Goal: Entertainment & Leisure: Browse casually

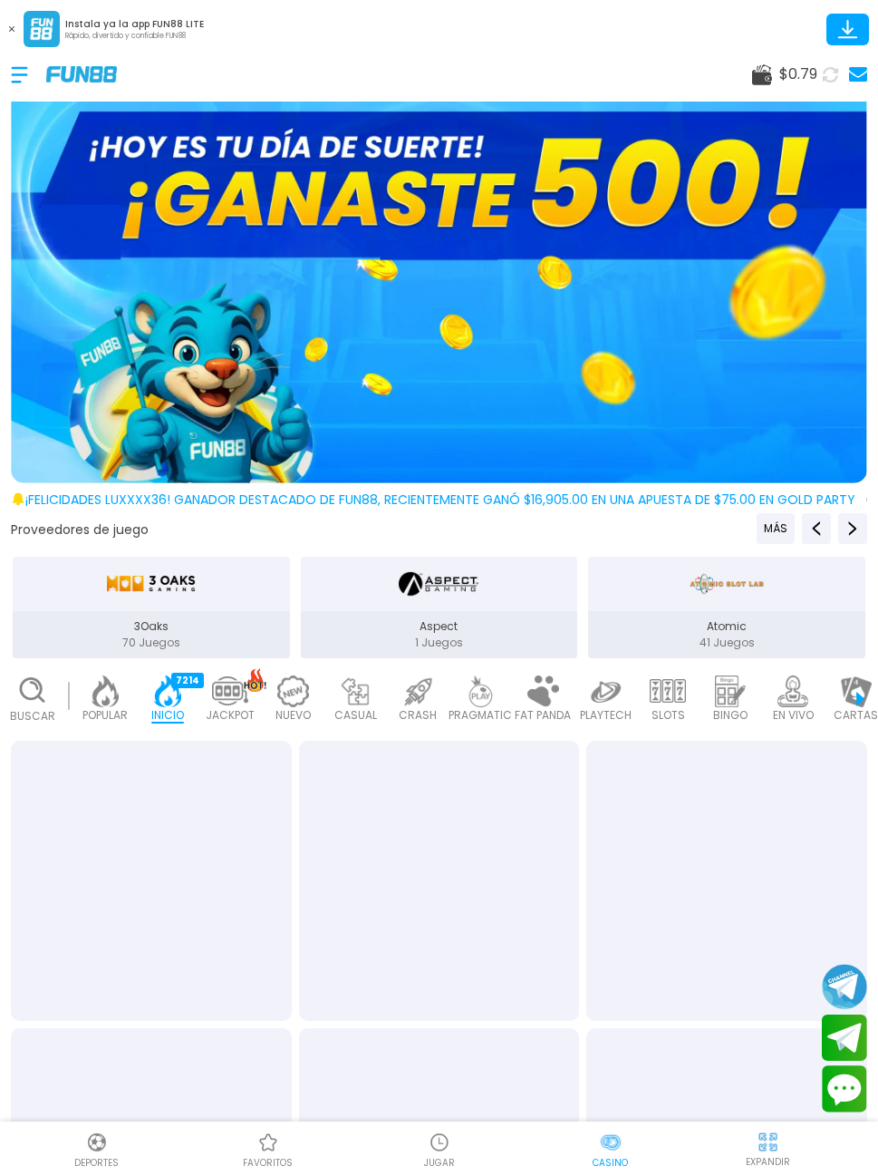
click at [12, 28] on use at bounding box center [11, 28] width 5 height 5
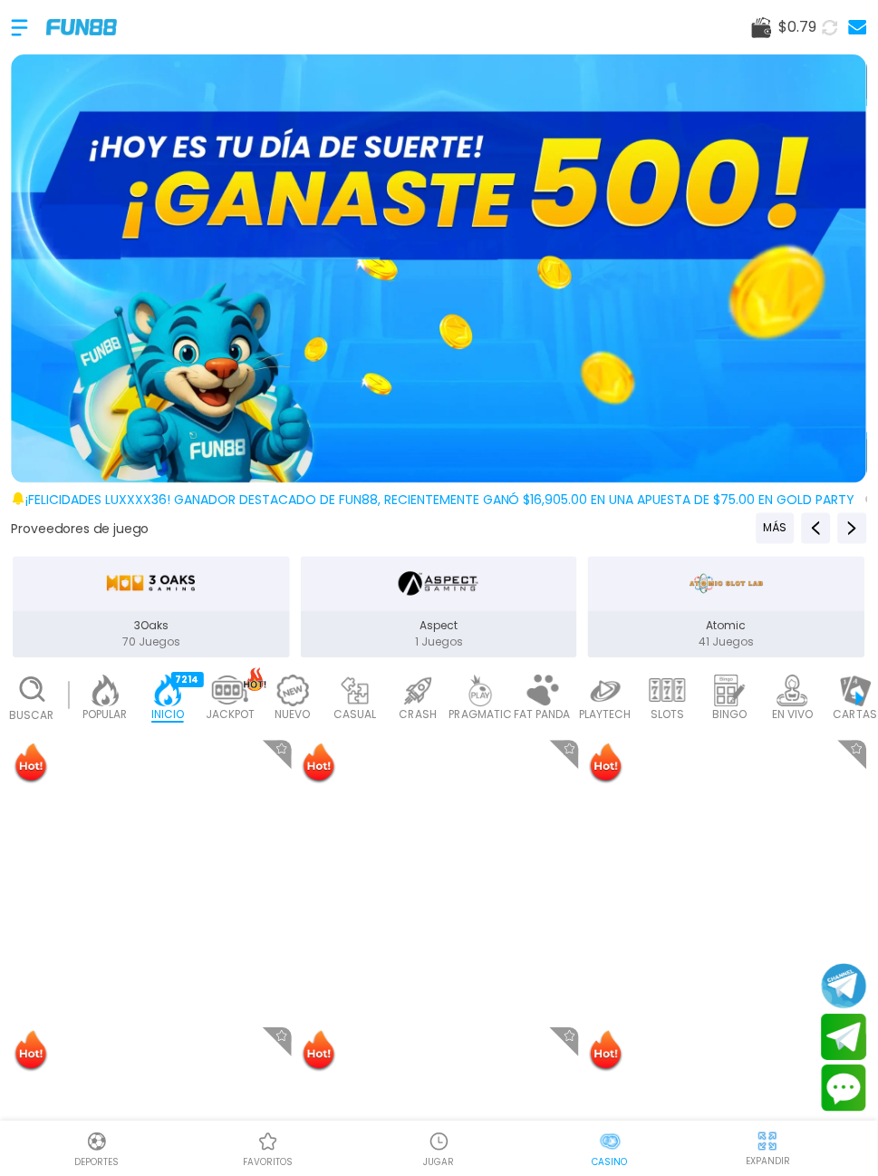
scroll to position [0, 44]
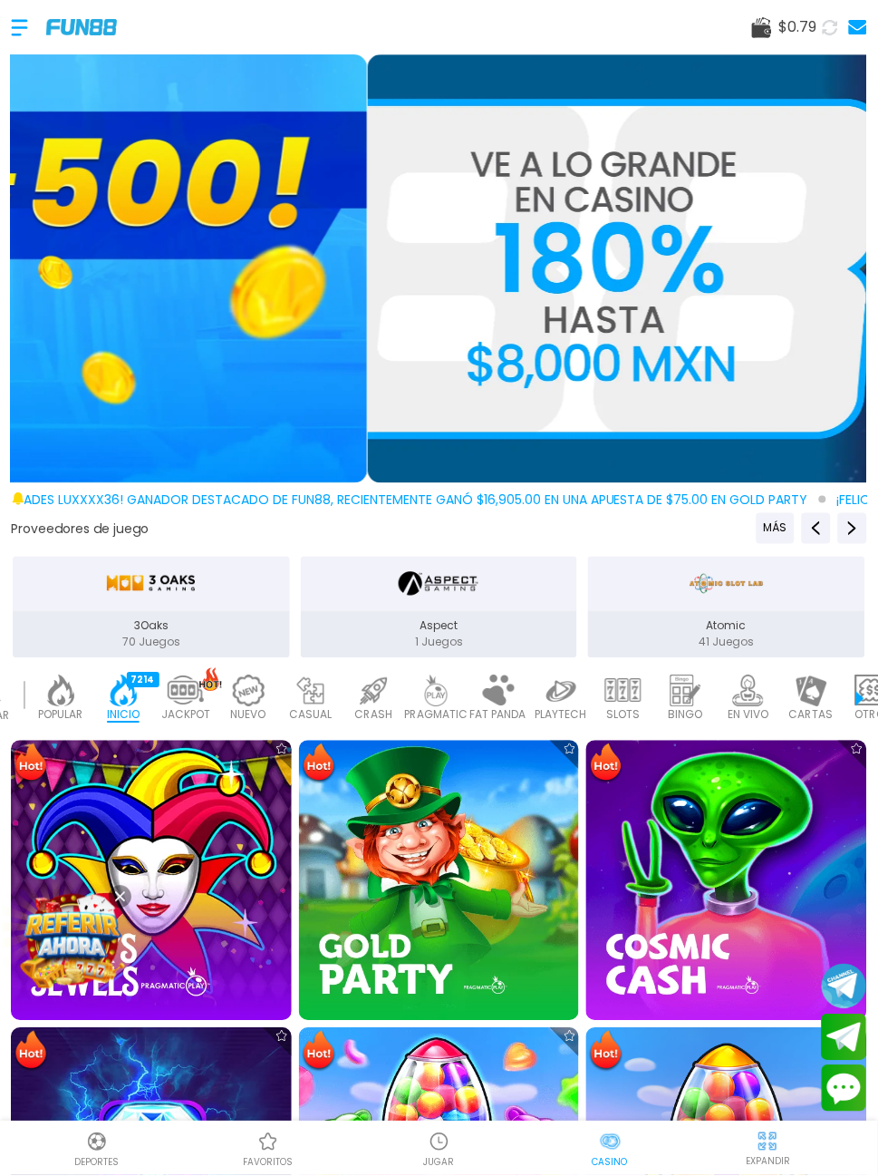
click at [760, 17] on icon at bounding box center [762, 27] width 20 height 21
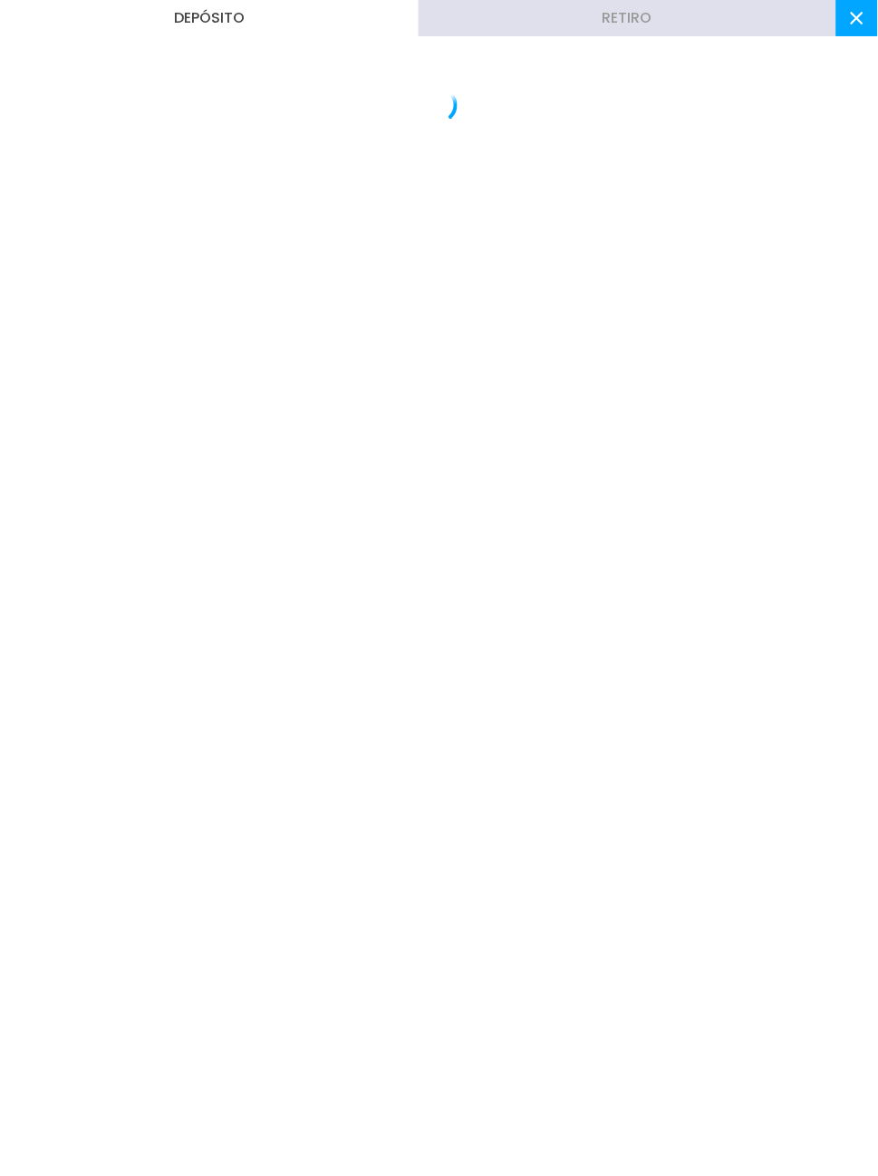
scroll to position [0, 0]
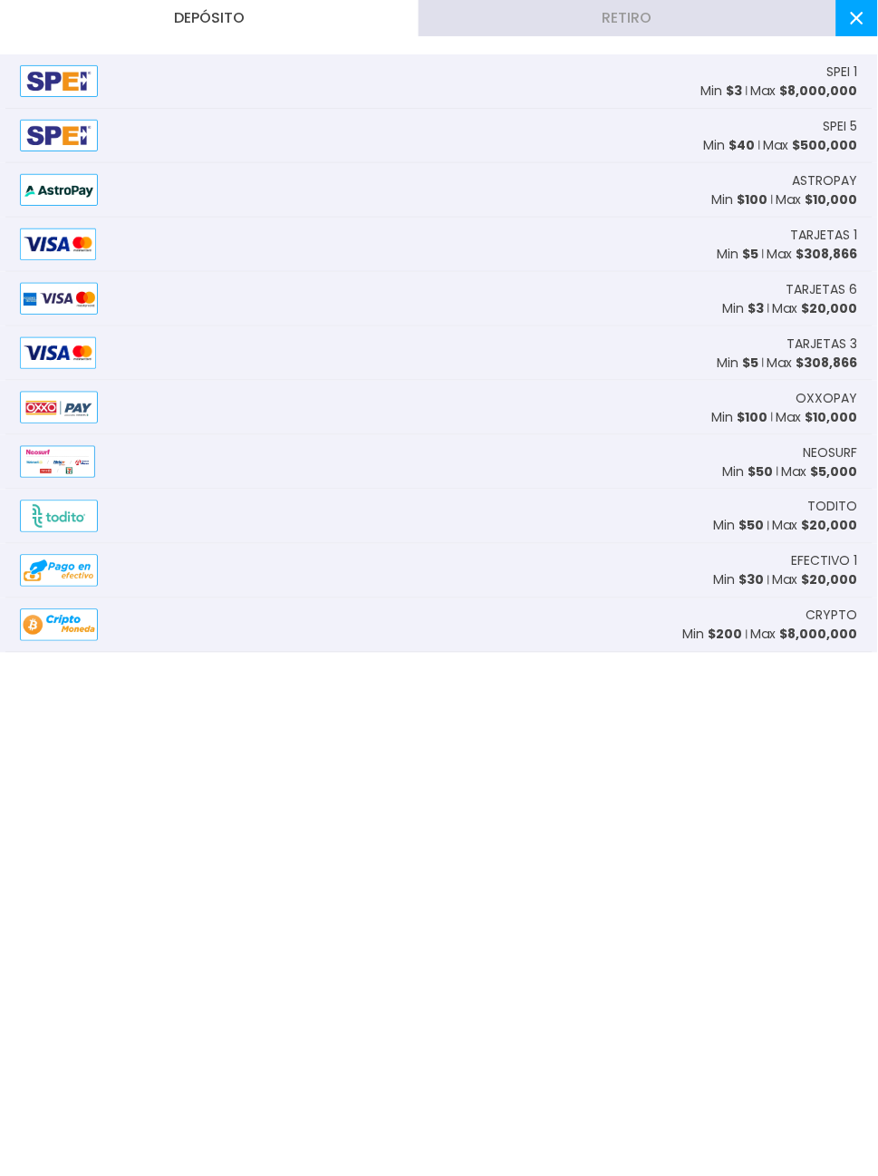
click at [823, 245] on span "$ 308,866" at bounding box center [828, 254] width 62 height 18
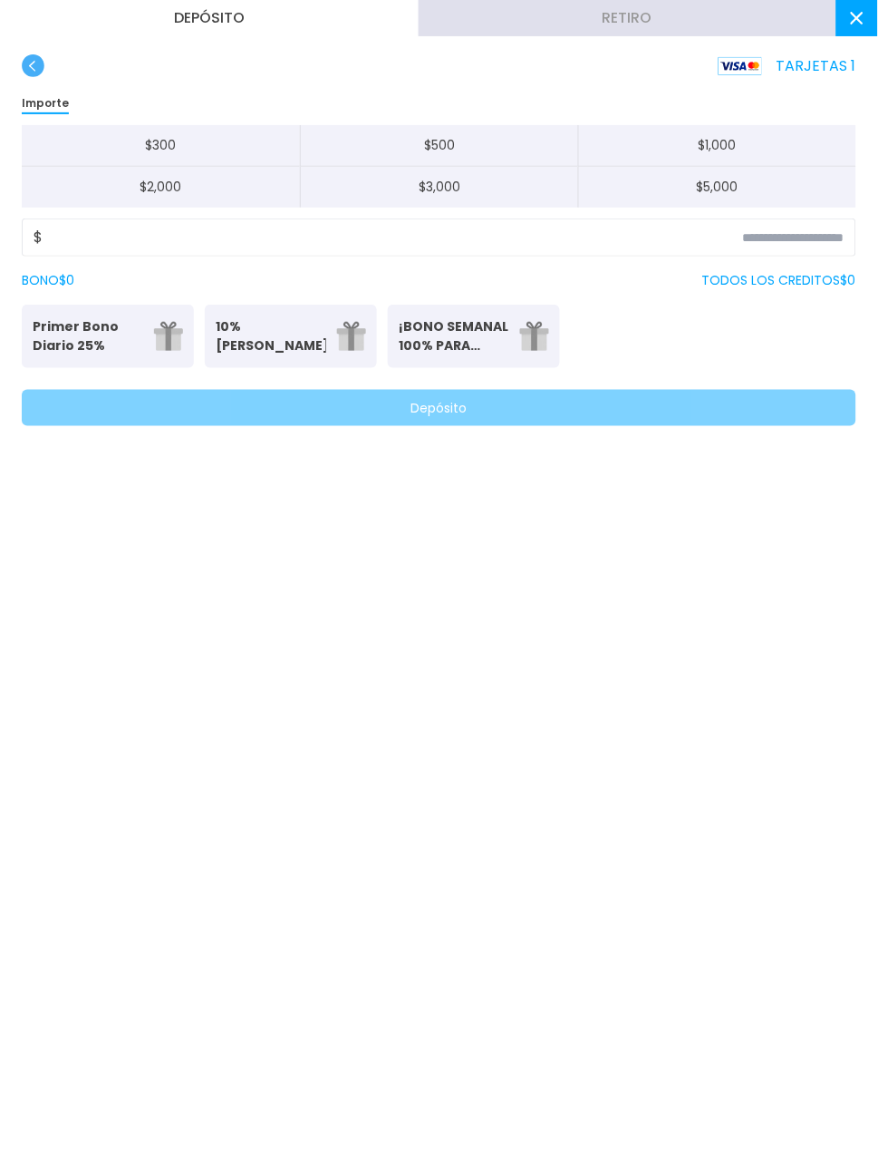
click at [616, 255] on div "$" at bounding box center [439, 237] width 835 height 38
click at [615, 233] on input at bounding box center [444, 238] width 802 height 22
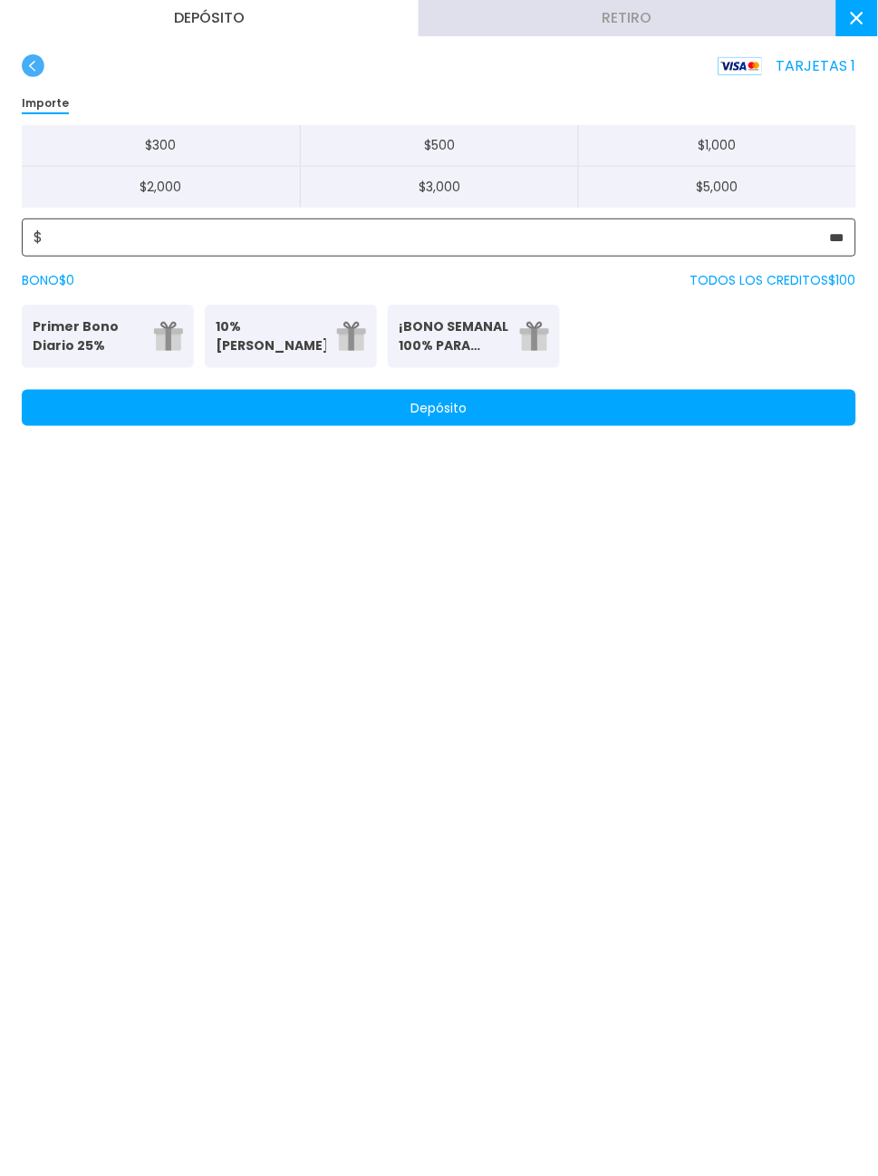
type input "***"
click at [658, 414] on button "Depósito" at bounding box center [439, 408] width 835 height 36
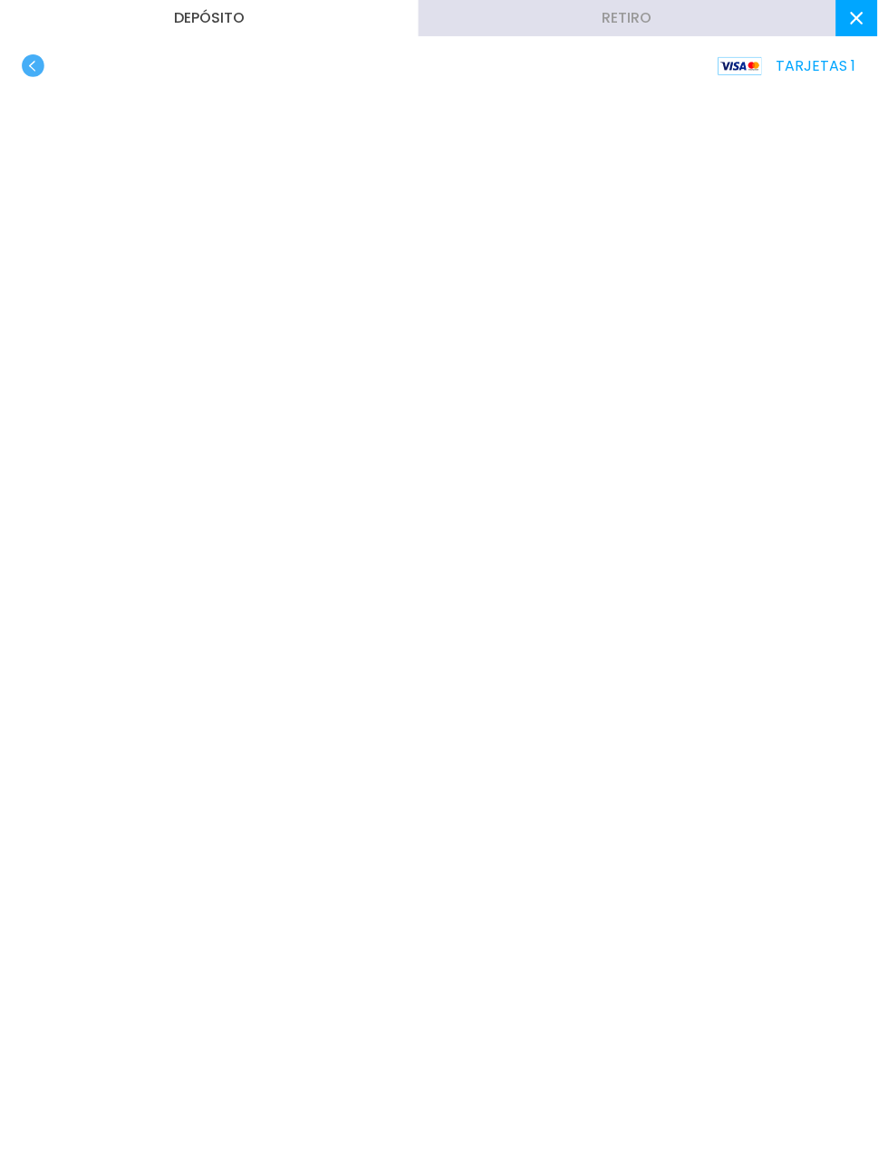
click at [866, 21] on button at bounding box center [858, 18] width 42 height 36
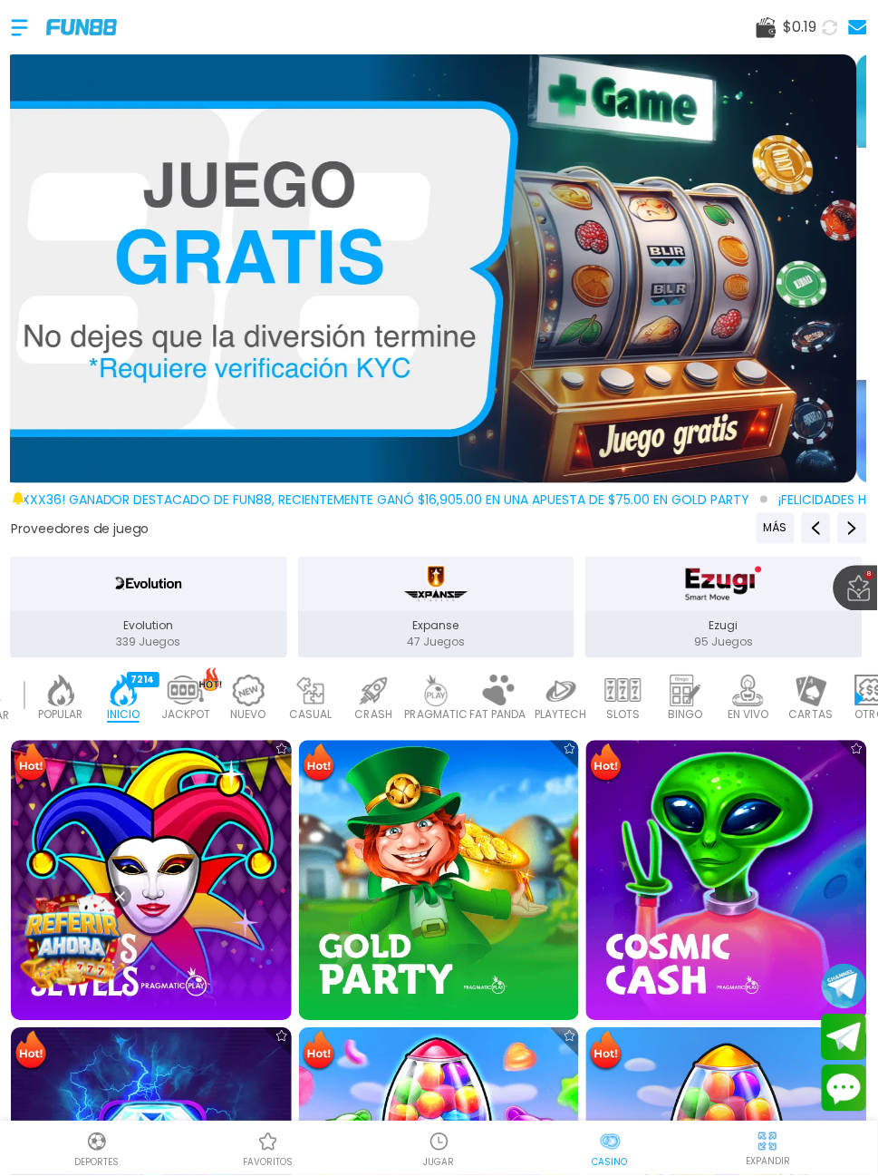
click at [272, 673] on div "977" at bounding box center [271, 680] width 28 height 15
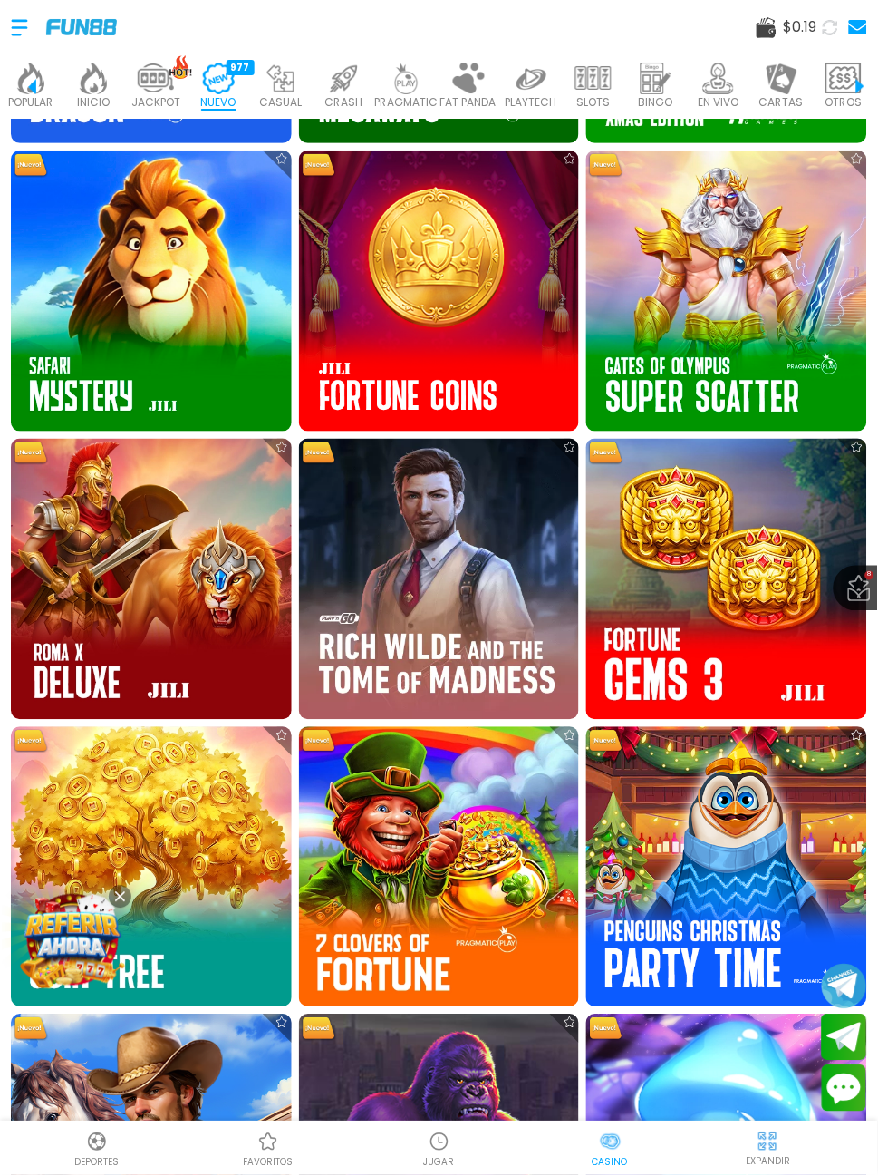
scroll to position [1750, 0]
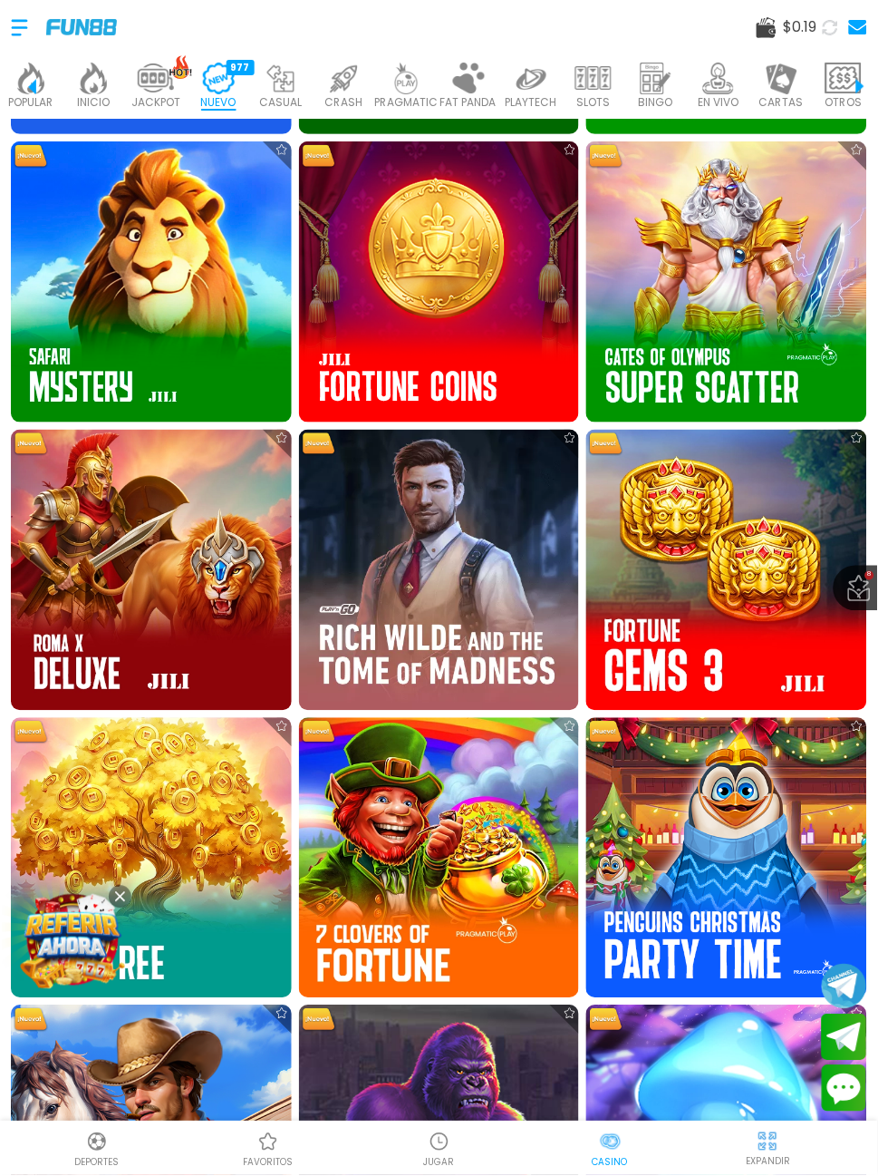
click at [402, 845] on img at bounding box center [439, 858] width 281 height 281
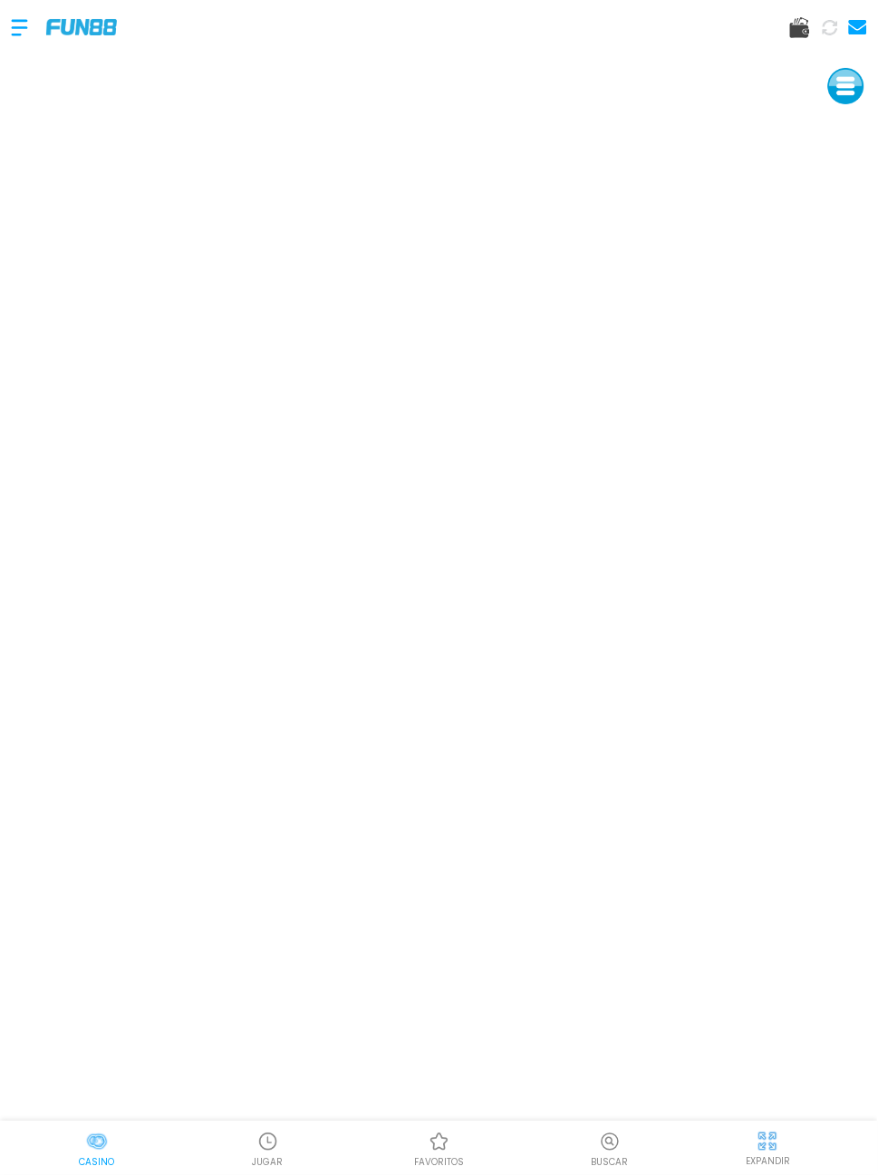
click at [102, 1160] on p "Casino" at bounding box center [96, 1163] width 35 height 14
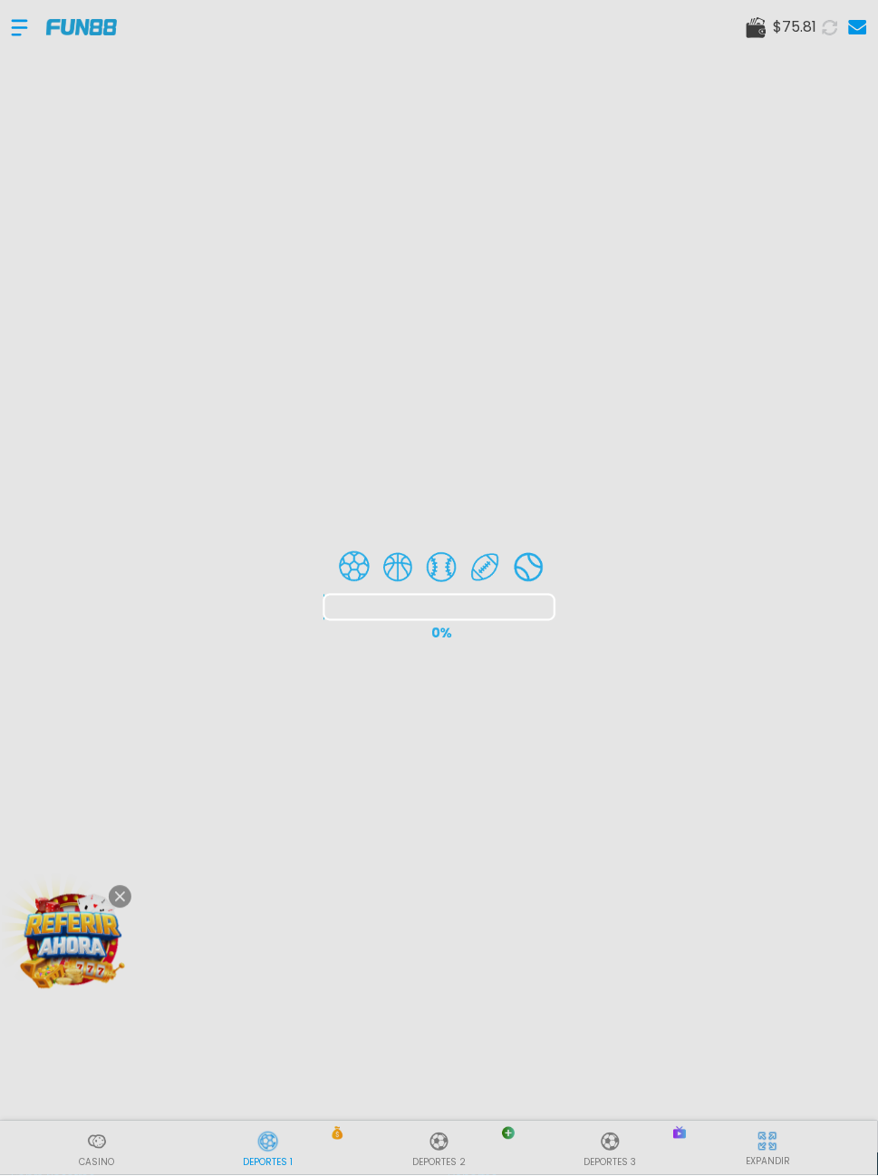
click at [102, 1137] on div at bounding box center [439, 588] width 878 height 1176
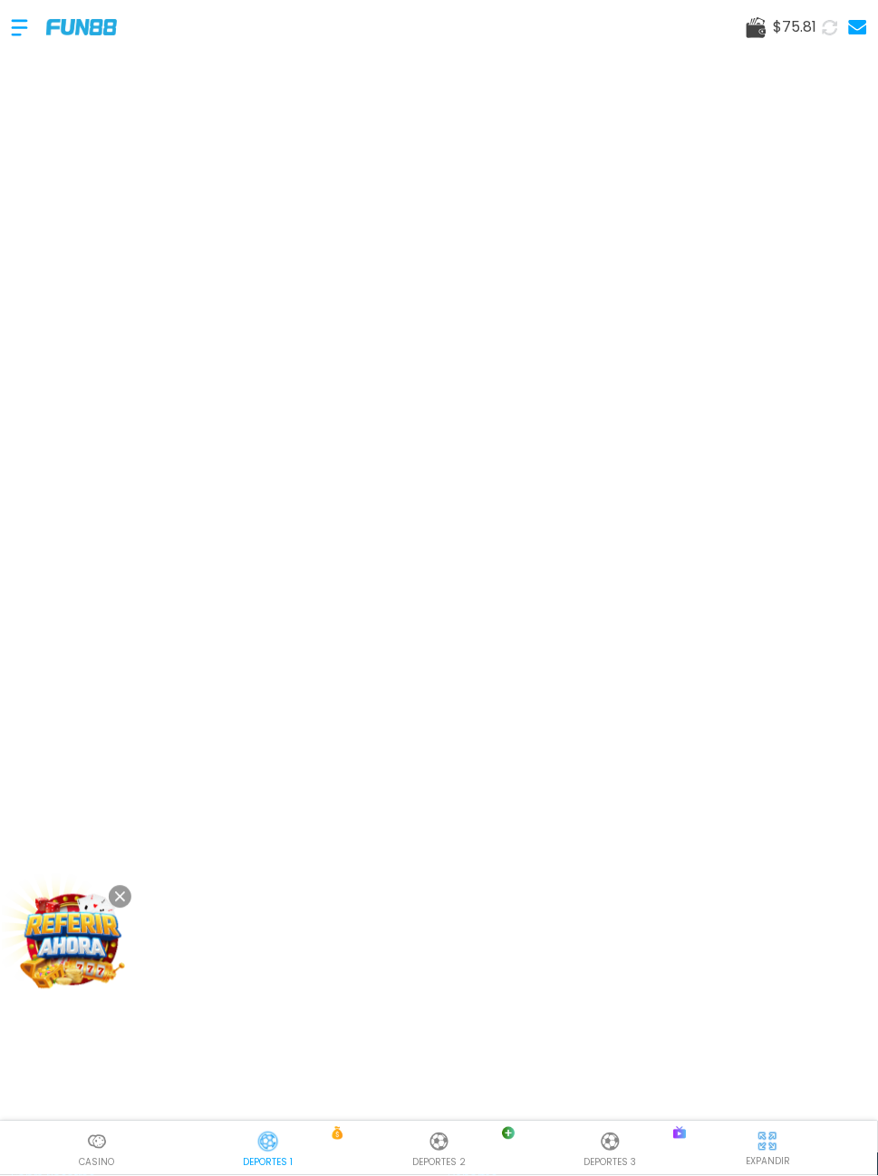
click at [117, 898] on use at bounding box center [120, 897] width 10 height 10
click at [112, 1156] on p "Casino" at bounding box center [96, 1163] width 35 height 14
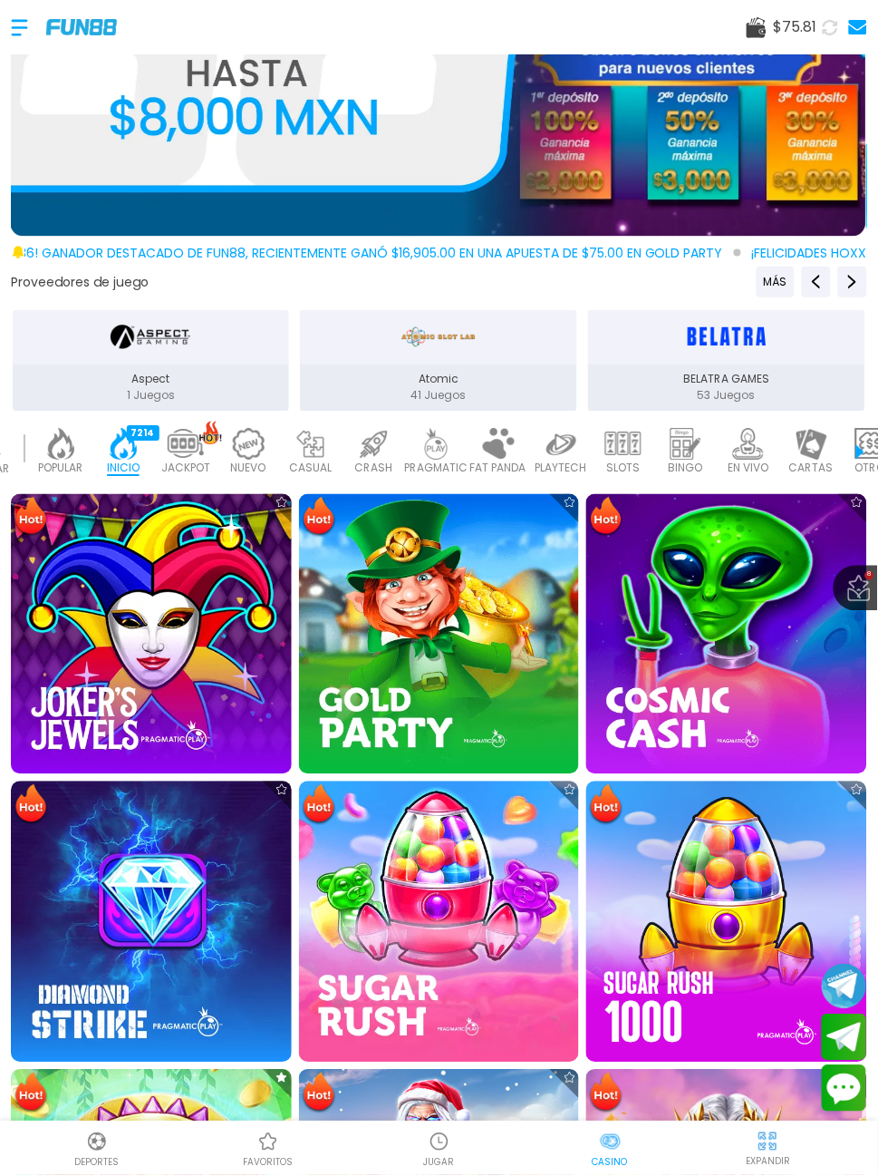
scroll to position [213, 0]
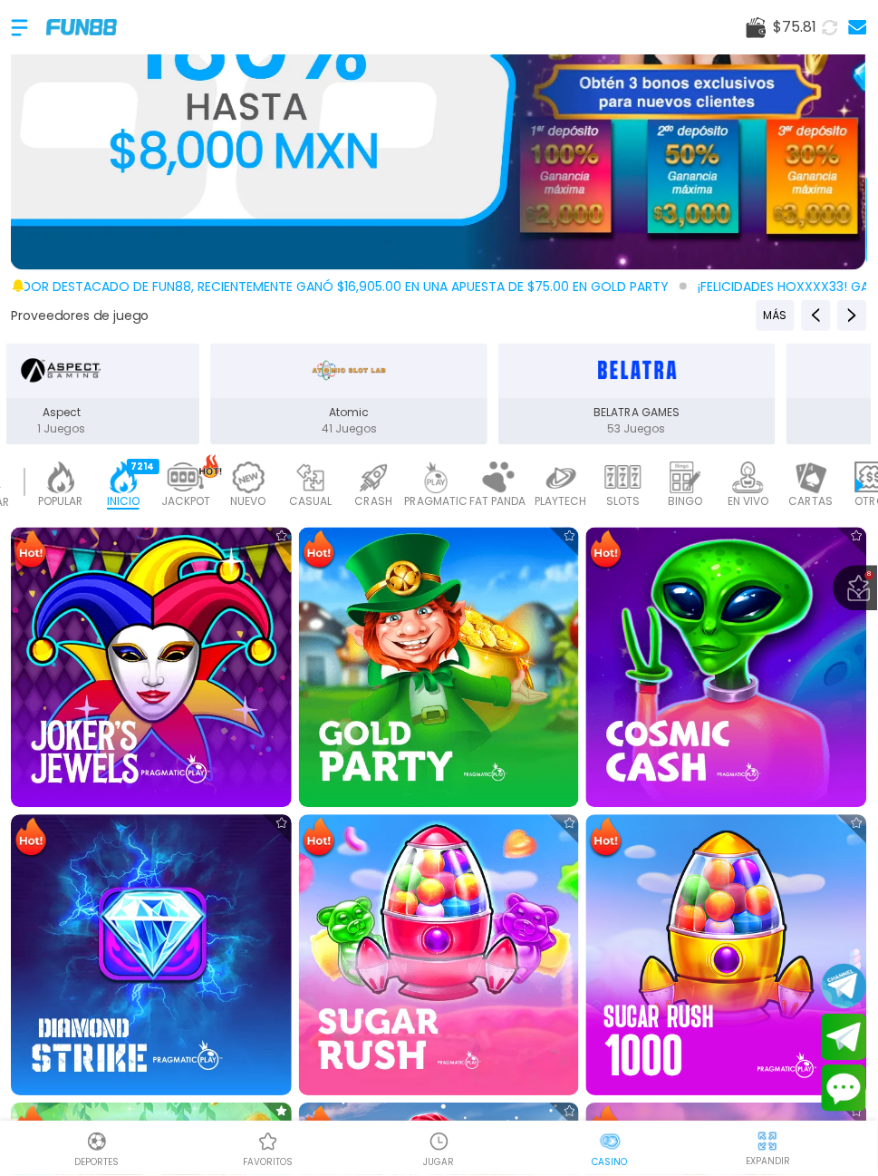
click at [623, 472] on img at bounding box center [624, 478] width 36 height 32
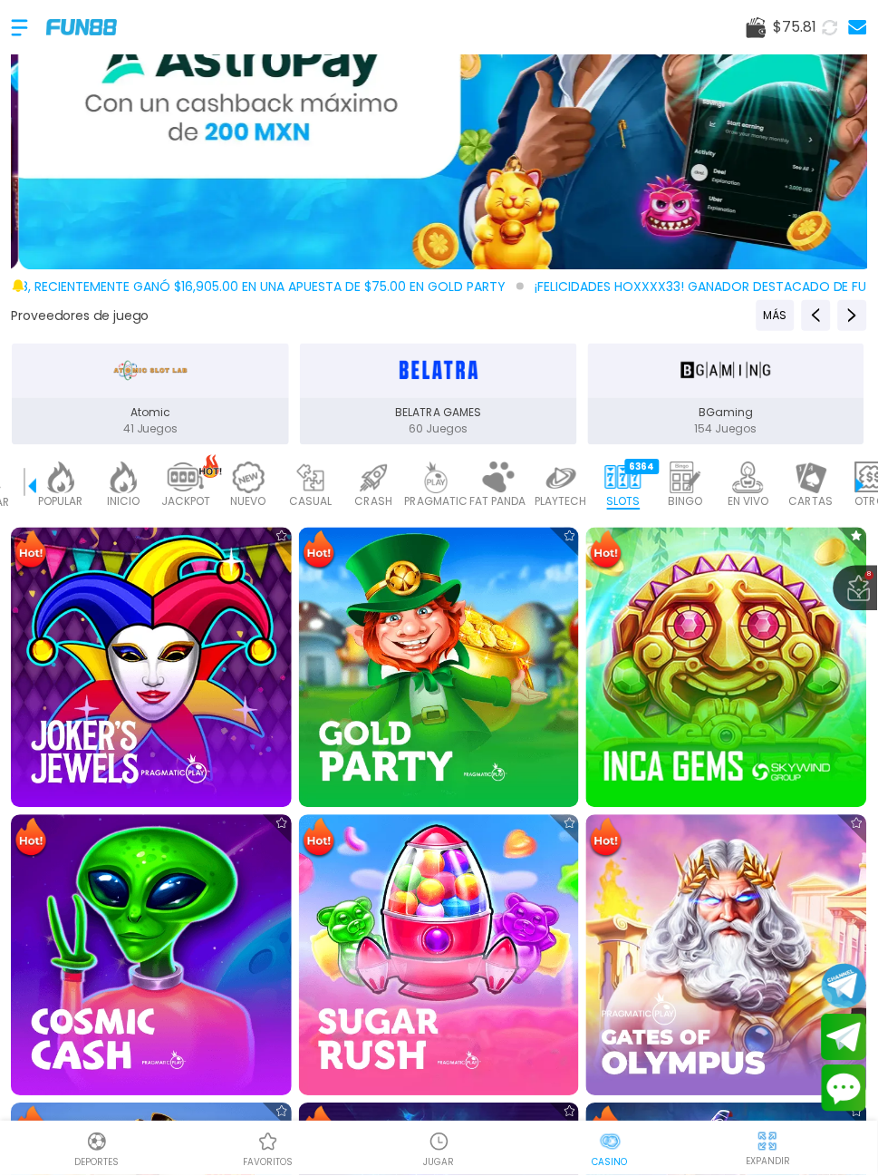
scroll to position [0, 74]
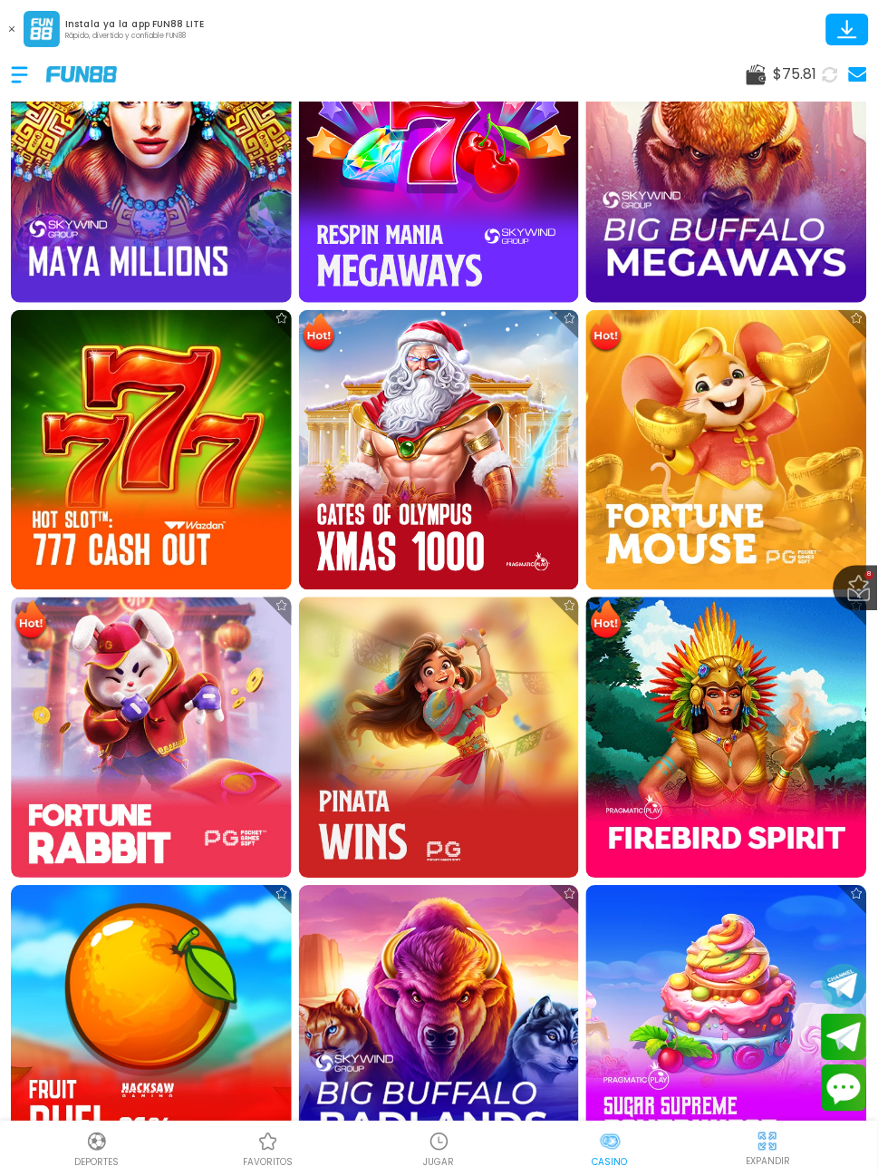
scroll to position [2233, 0]
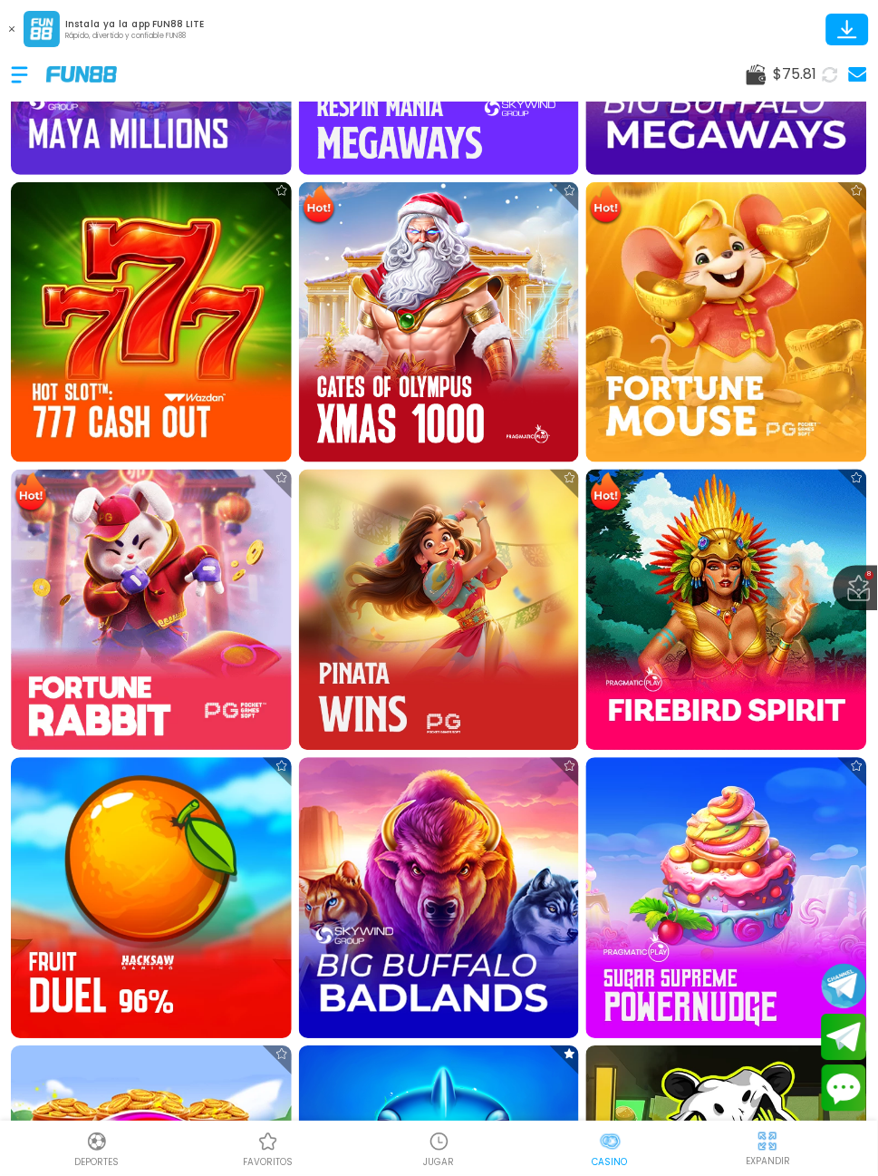
click at [130, 648] on img at bounding box center [151, 610] width 281 height 281
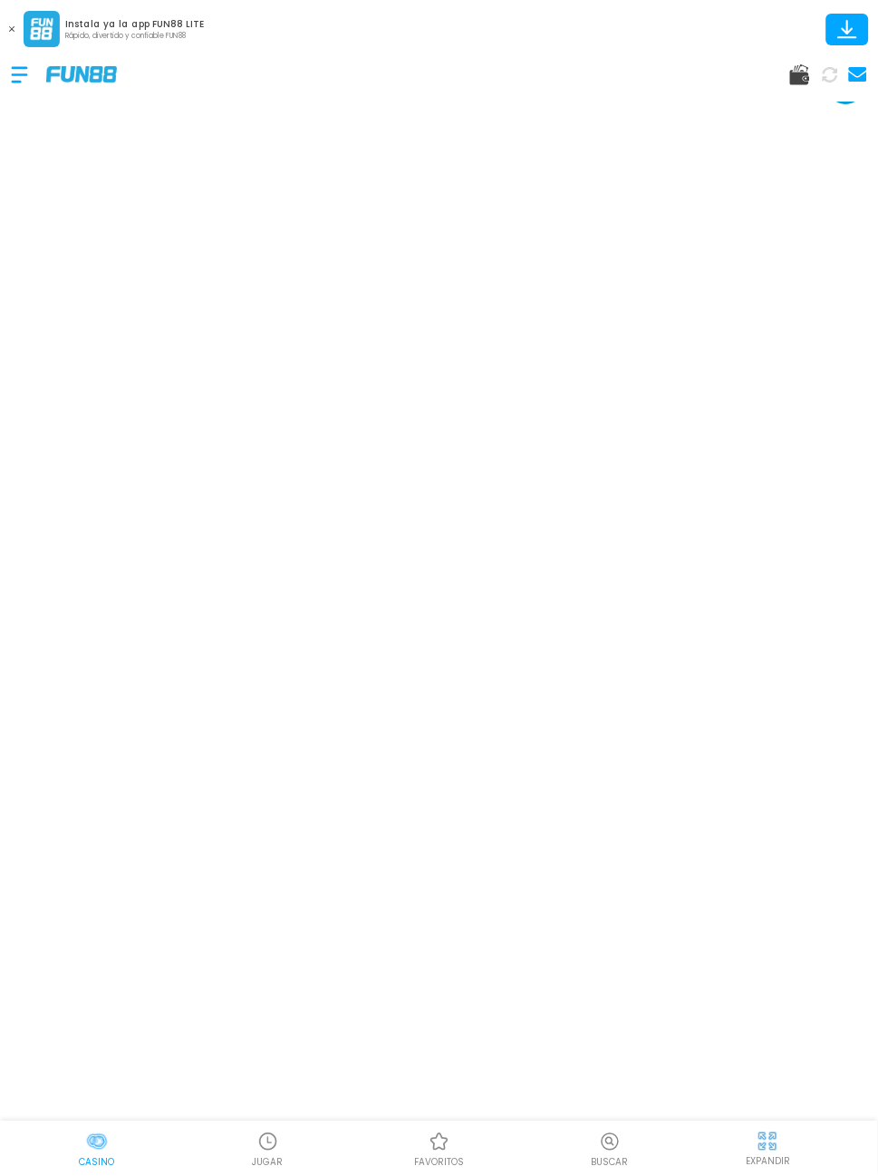
click at [84, 1138] on div at bounding box center [96, 1142] width 27 height 27
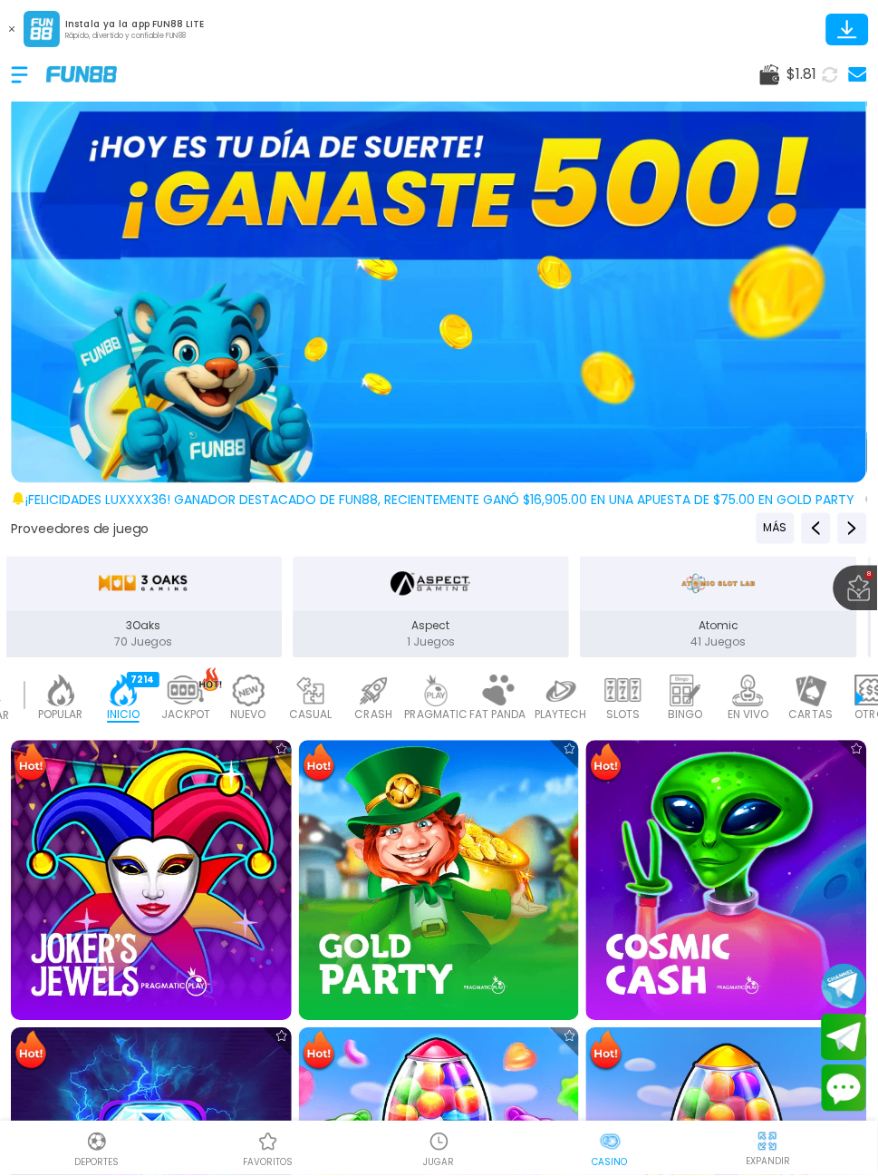
scroll to position [283, 0]
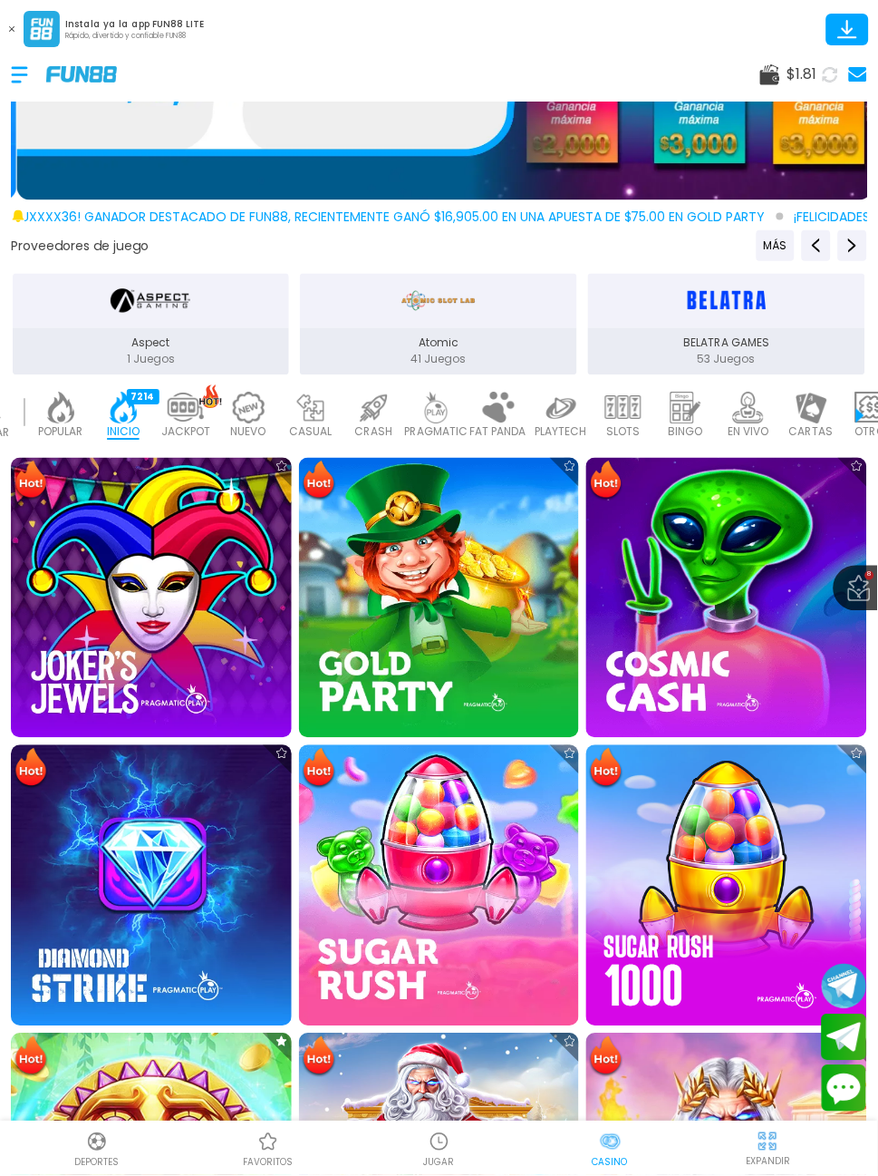
click at [405, 867] on img at bounding box center [439, 885] width 281 height 281
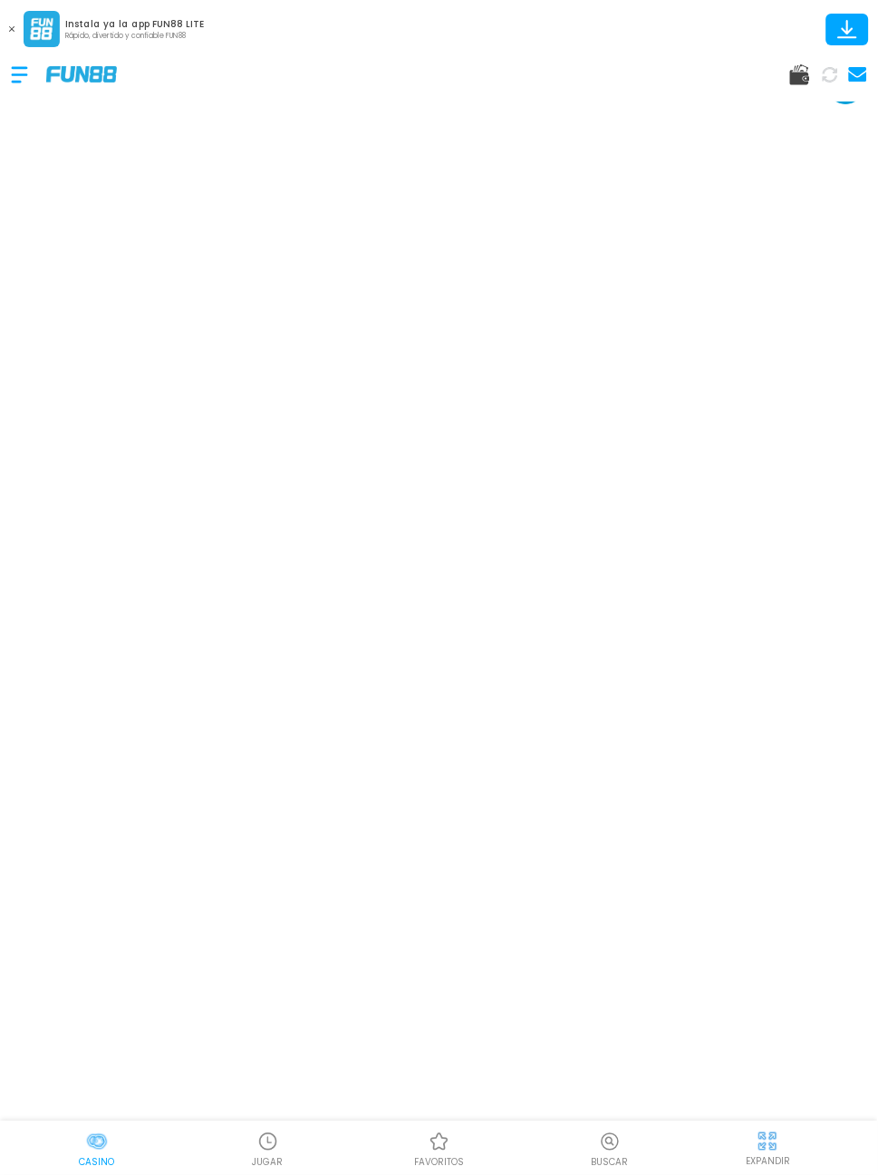
click at [111, 1129] on div "Casino" at bounding box center [96, 1149] width 171 height 41
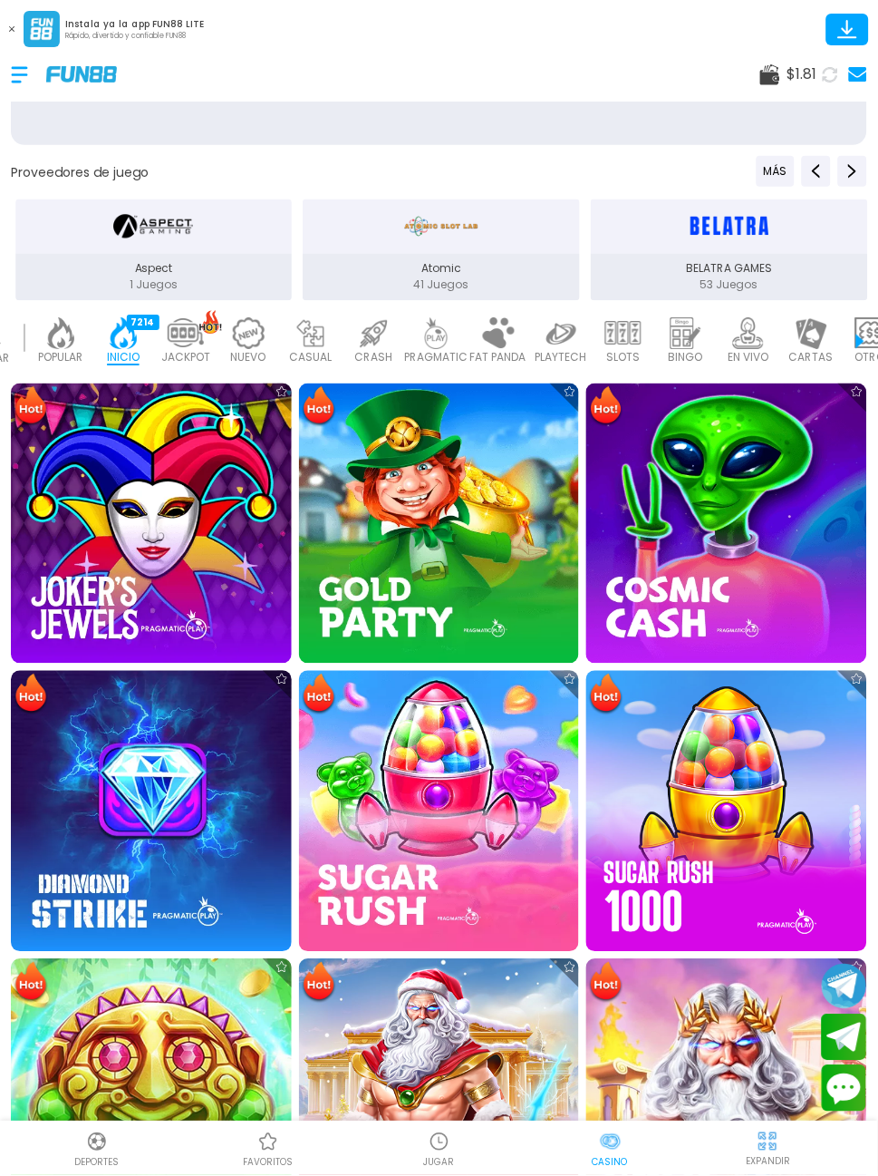
scroll to position [366, 0]
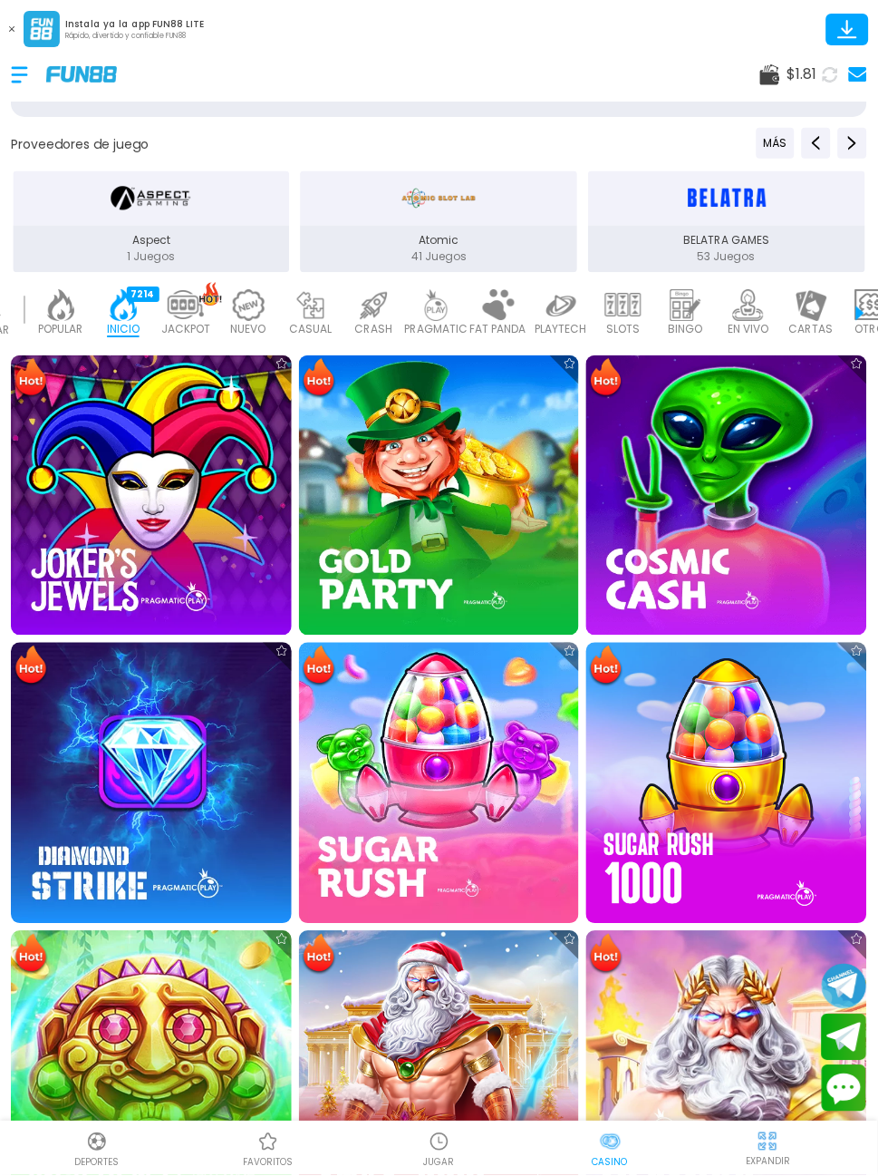
click at [498, 784] on img at bounding box center [439, 783] width 281 height 281
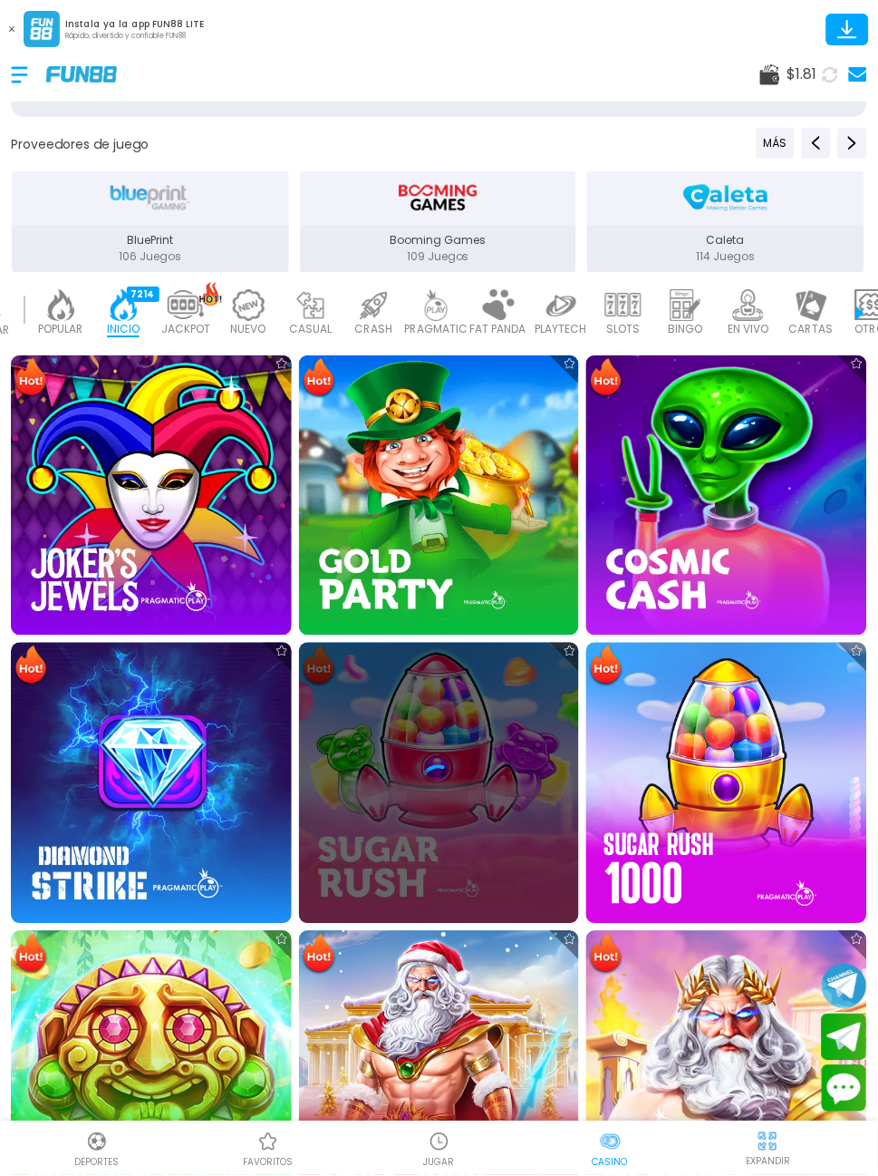
click at [470, 779] on div at bounding box center [439, 783] width 281 height 36
click at [479, 796] on div at bounding box center [439, 783] width 281 height 36
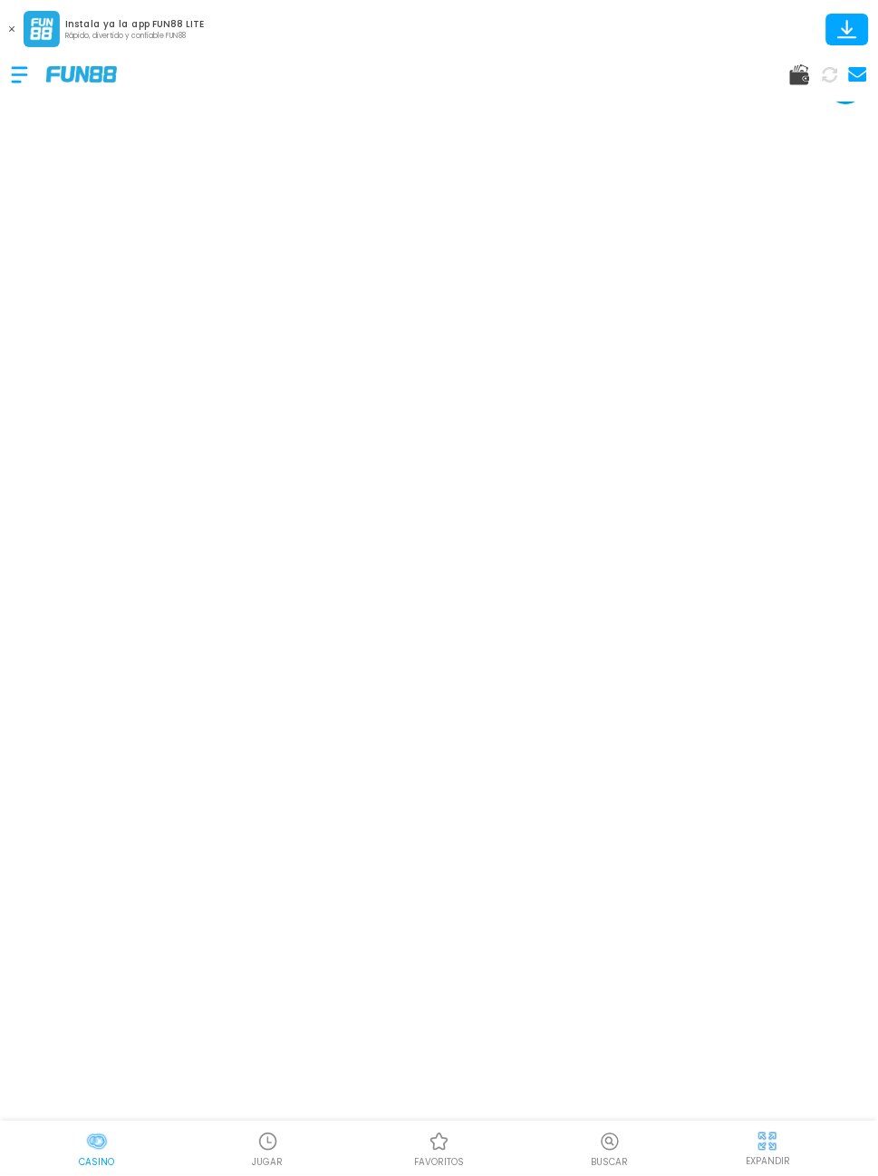
click at [83, 1130] on div at bounding box center [96, 1142] width 27 height 27
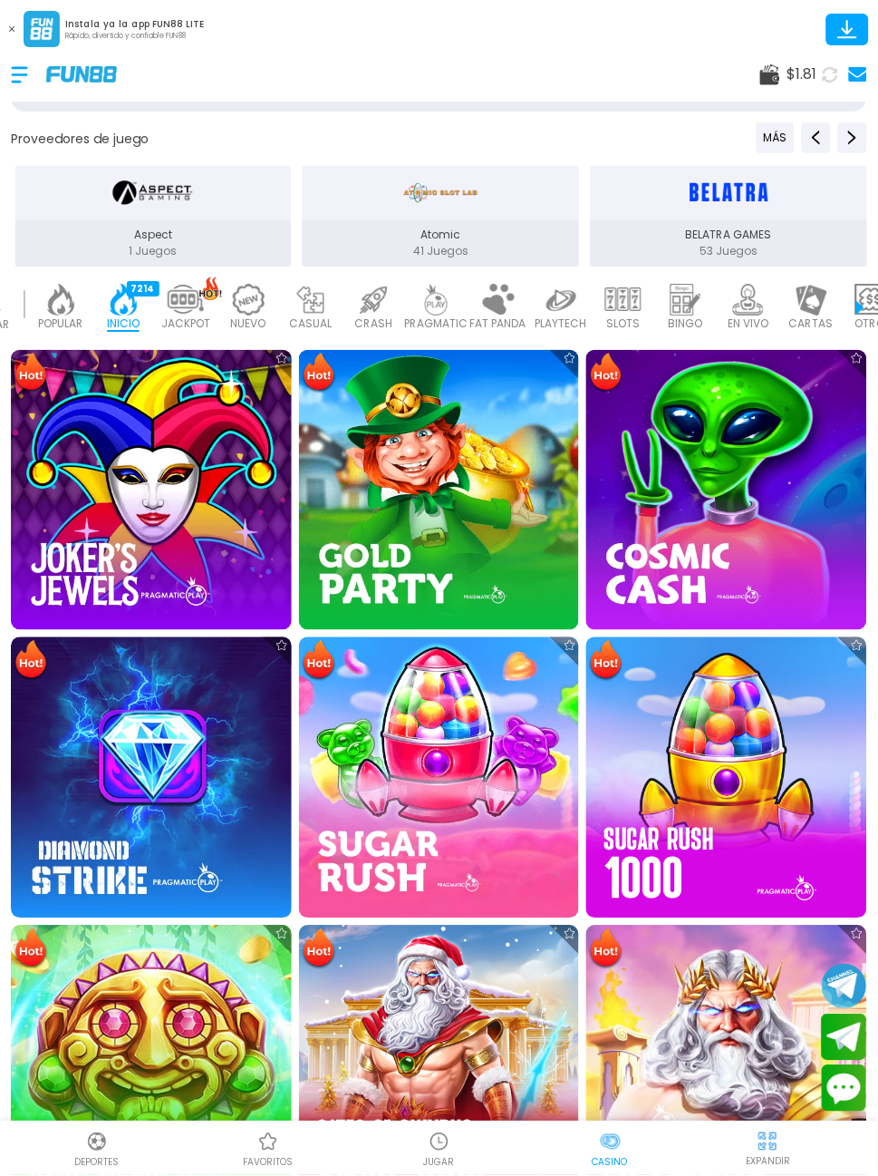
scroll to position [412, 0]
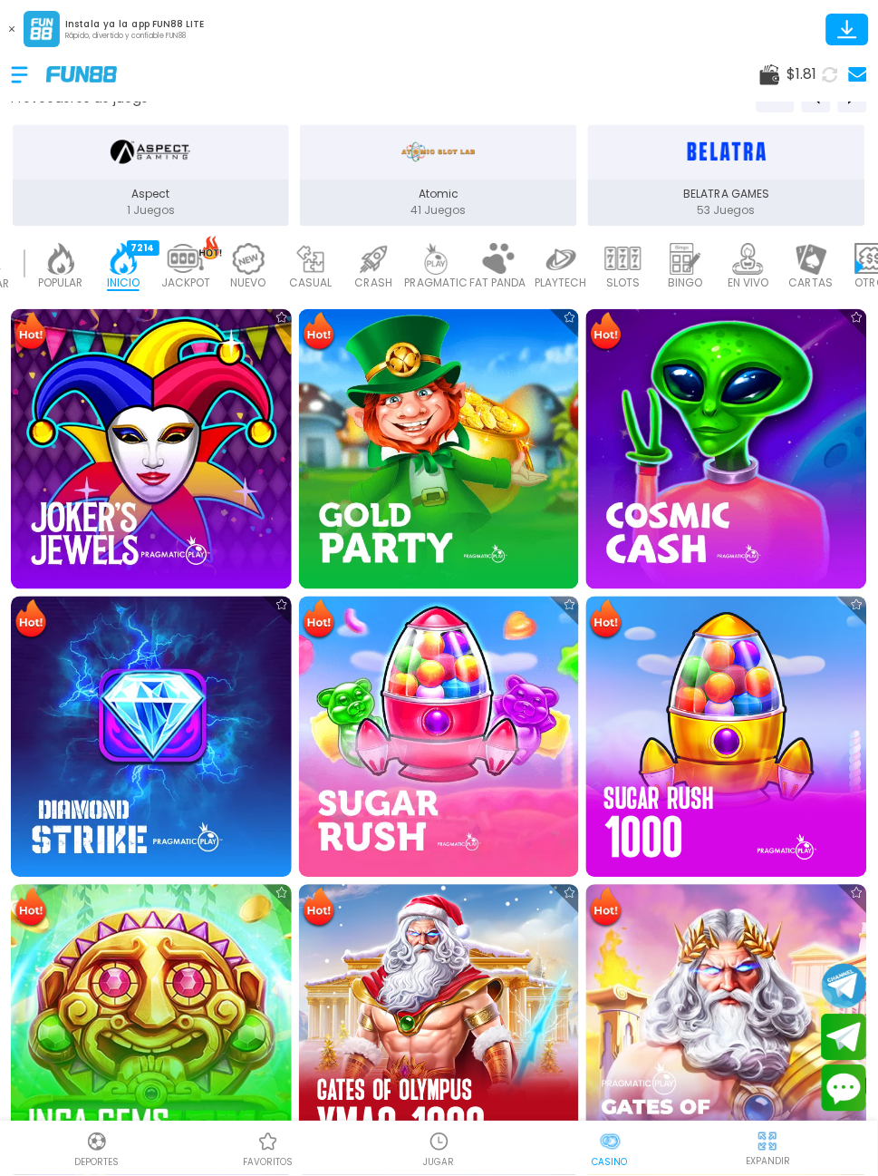
click at [460, 760] on img at bounding box center [439, 736] width 281 height 281
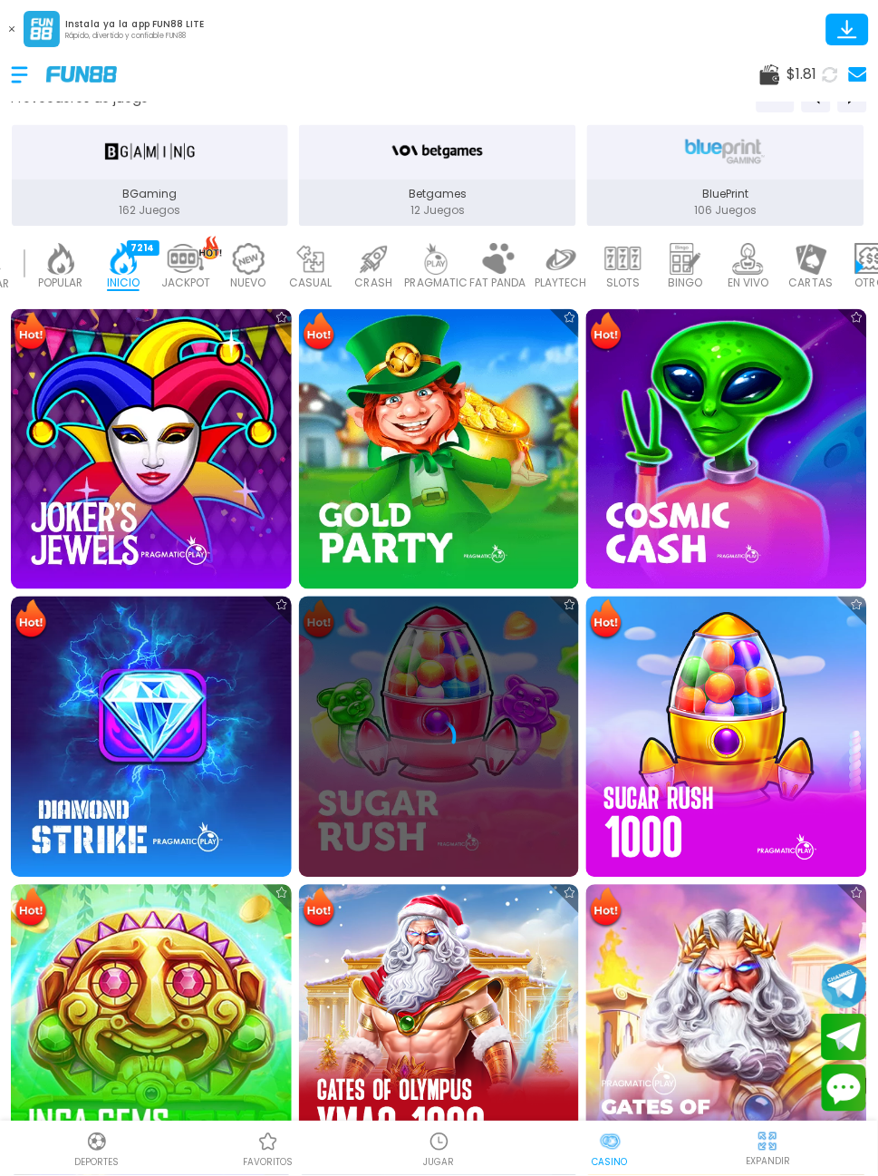
scroll to position [378, 0]
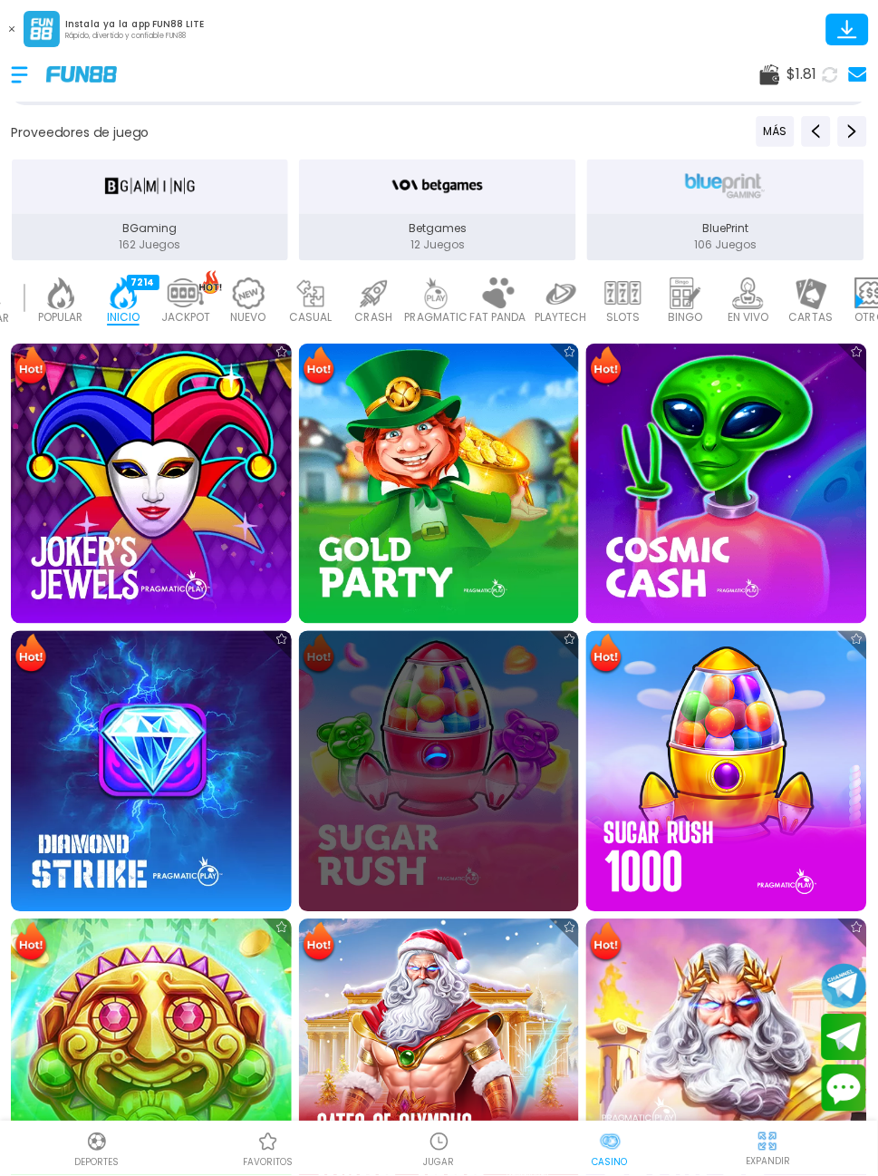
click at [773, 678] on img at bounding box center [727, 771] width 281 height 281
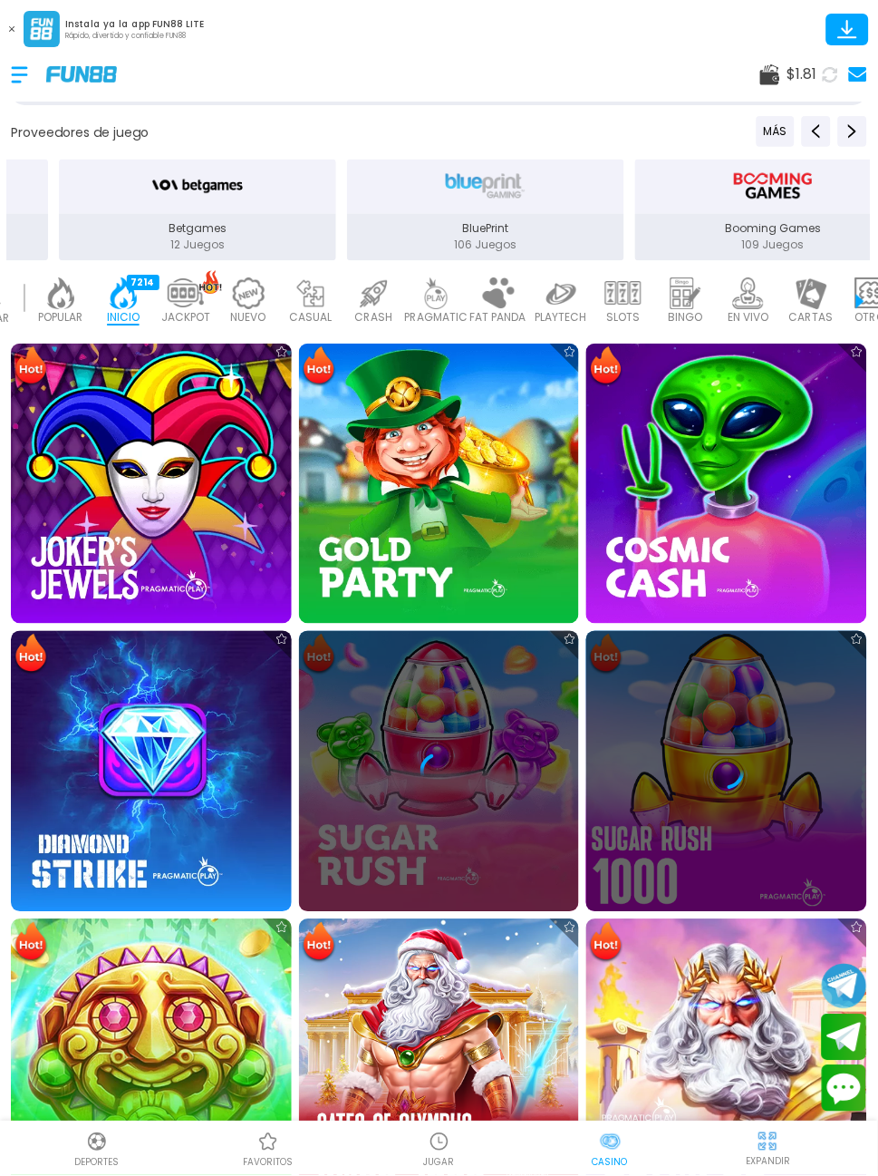
click at [771, 753] on div at bounding box center [727, 771] width 281 height 36
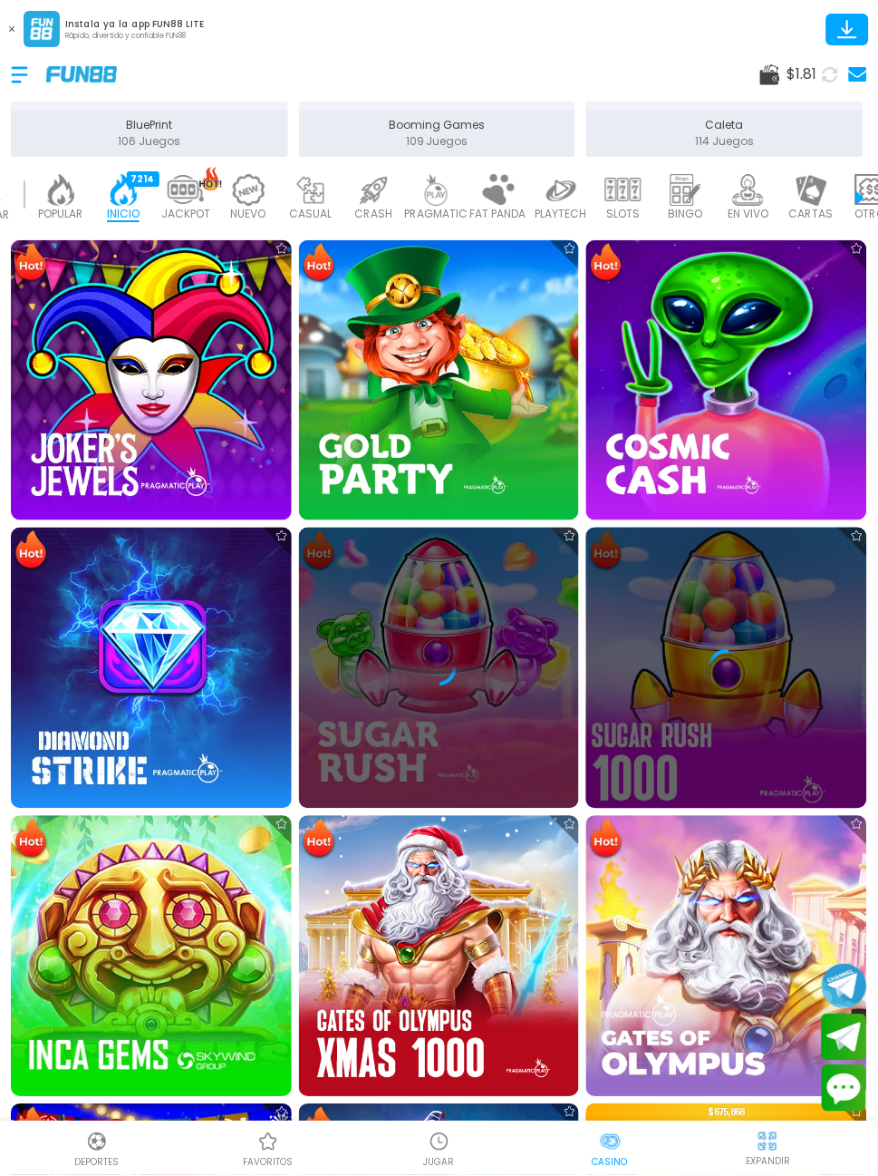
scroll to position [464, 0]
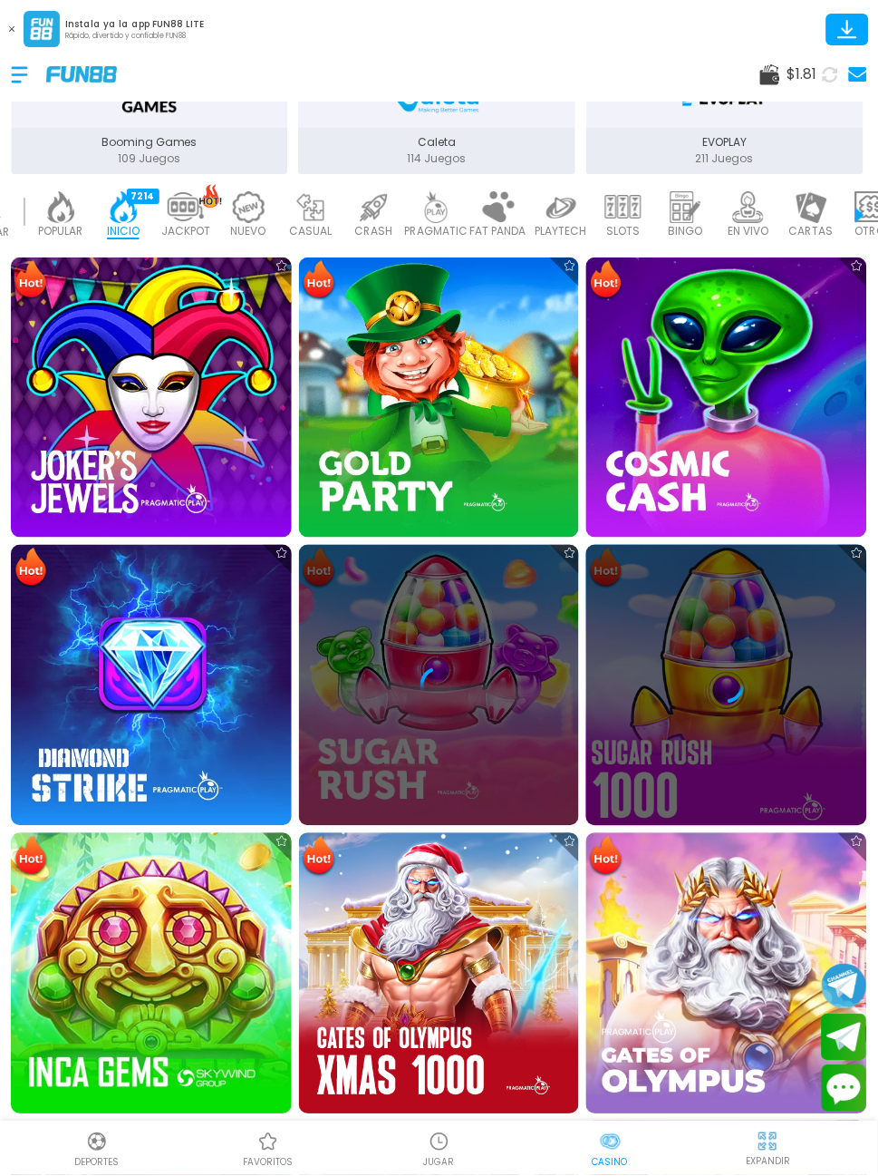
click at [184, 420] on img at bounding box center [151, 397] width 281 height 281
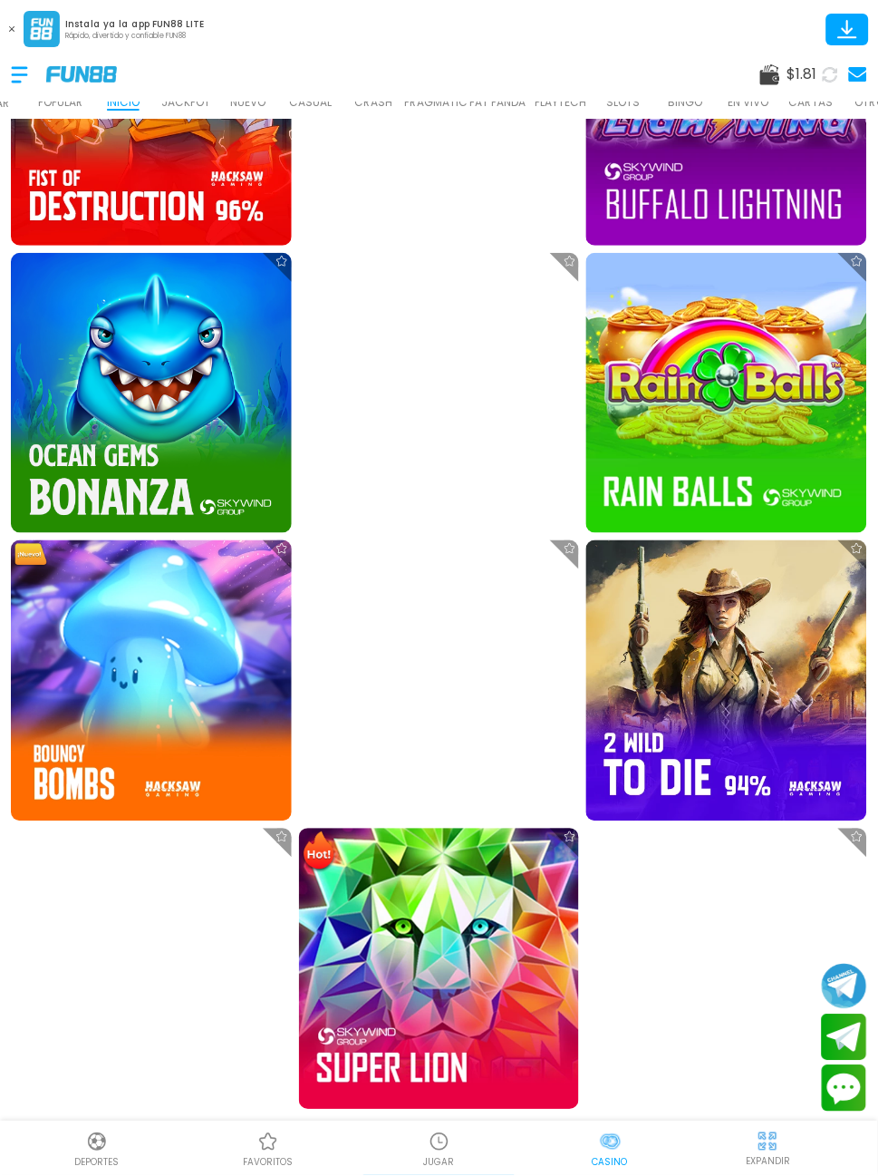
scroll to position [3923, 0]
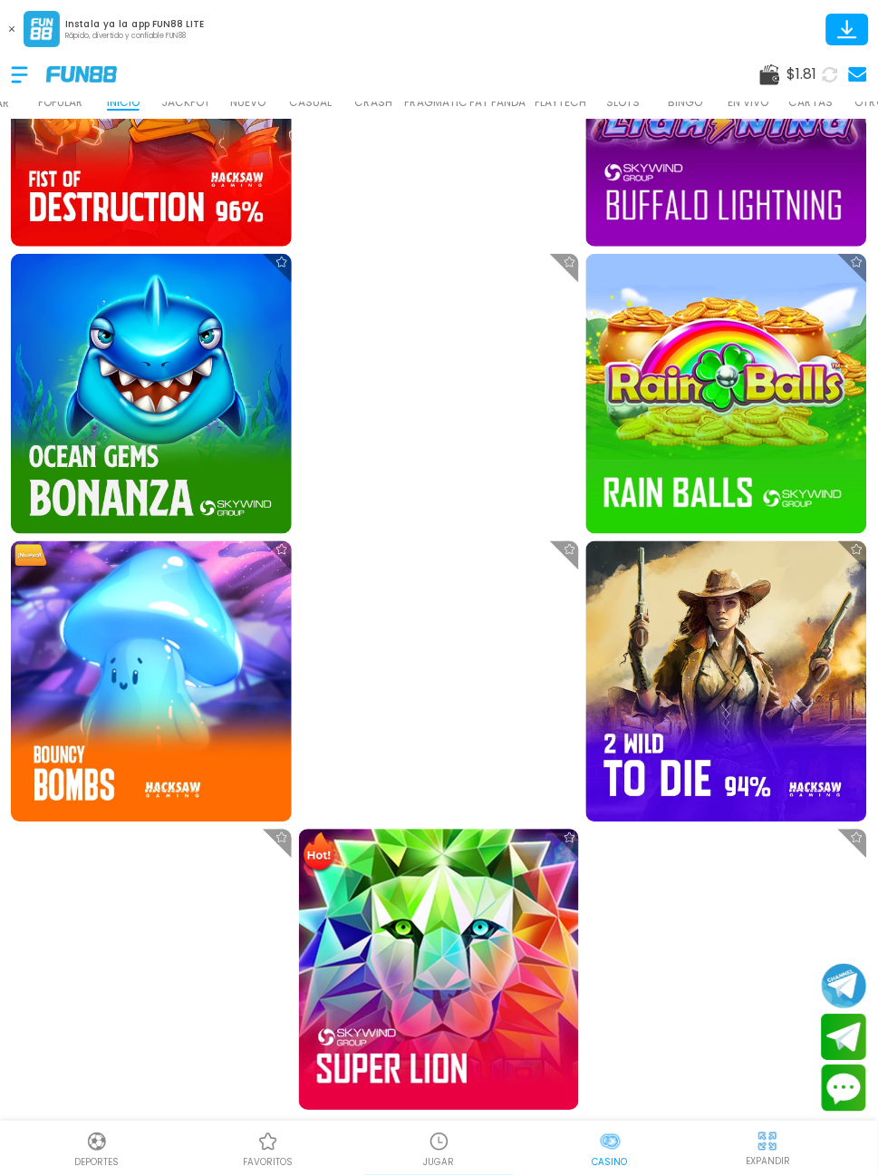
click at [770, 420] on img at bounding box center [727, 394] width 281 height 281
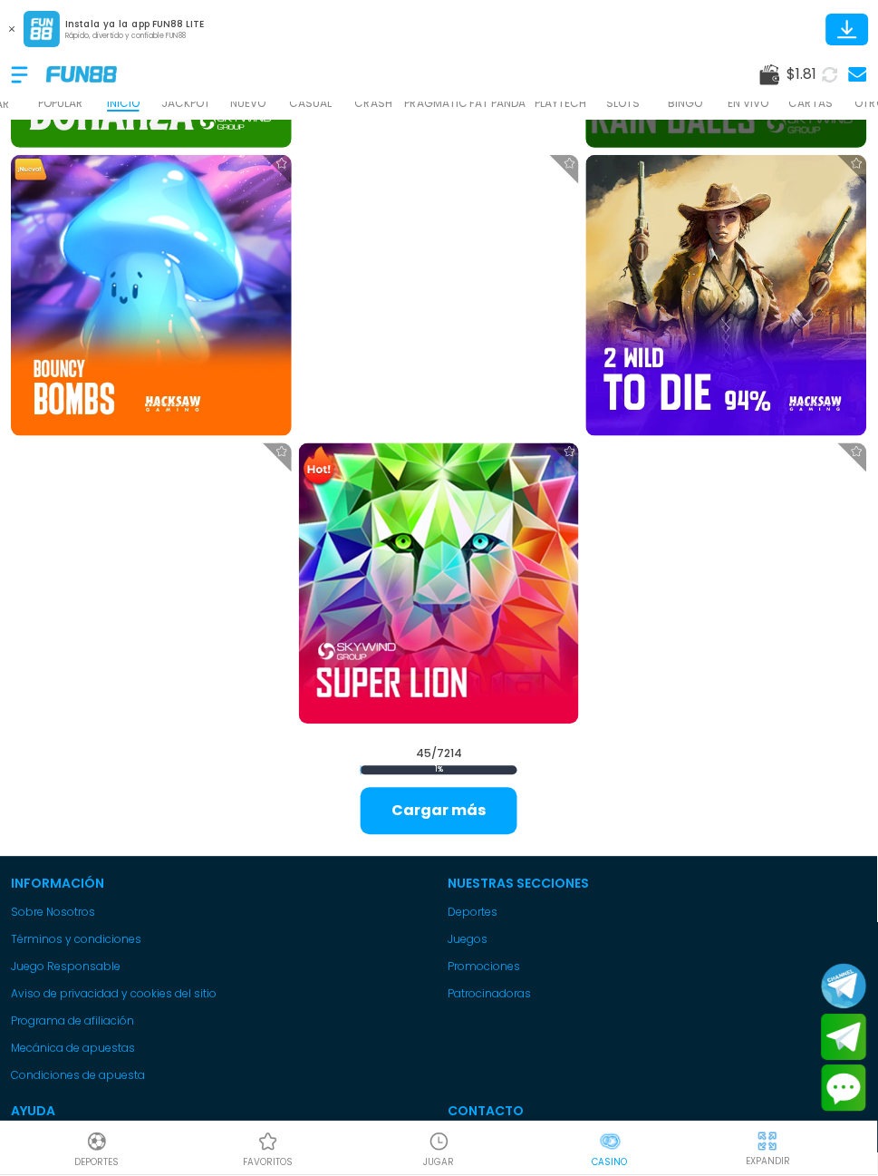
scroll to position [4315, 0]
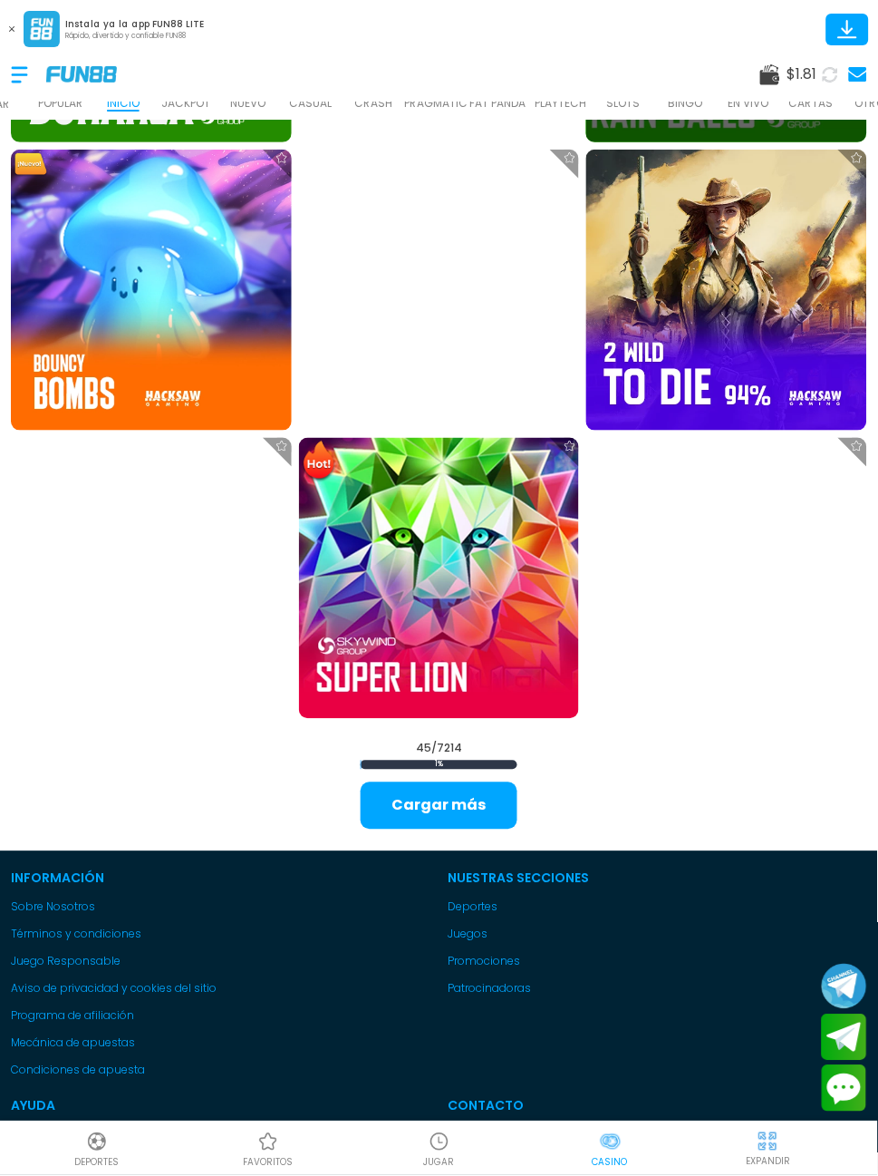
click at [469, 815] on button "Cargar más" at bounding box center [439, 805] width 157 height 47
click at [452, 810] on button "Cargar más" at bounding box center [439, 805] width 157 height 47
click at [480, 814] on button "Cargar más" at bounding box center [439, 805] width 157 height 47
click at [452, 806] on button "Cargar más" at bounding box center [439, 805] width 157 height 47
click at [452, 790] on button "Cargar más" at bounding box center [439, 805] width 157 height 47
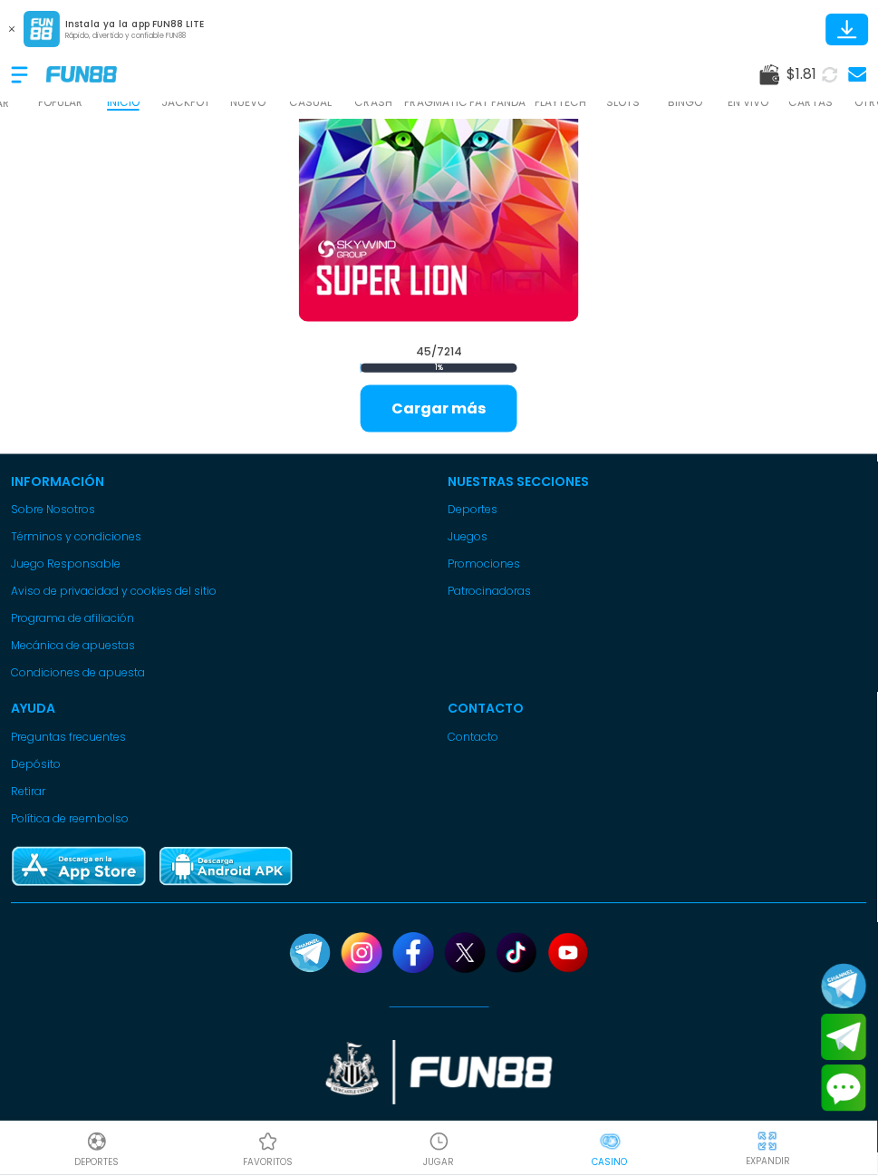
scroll to position [4721, 0]
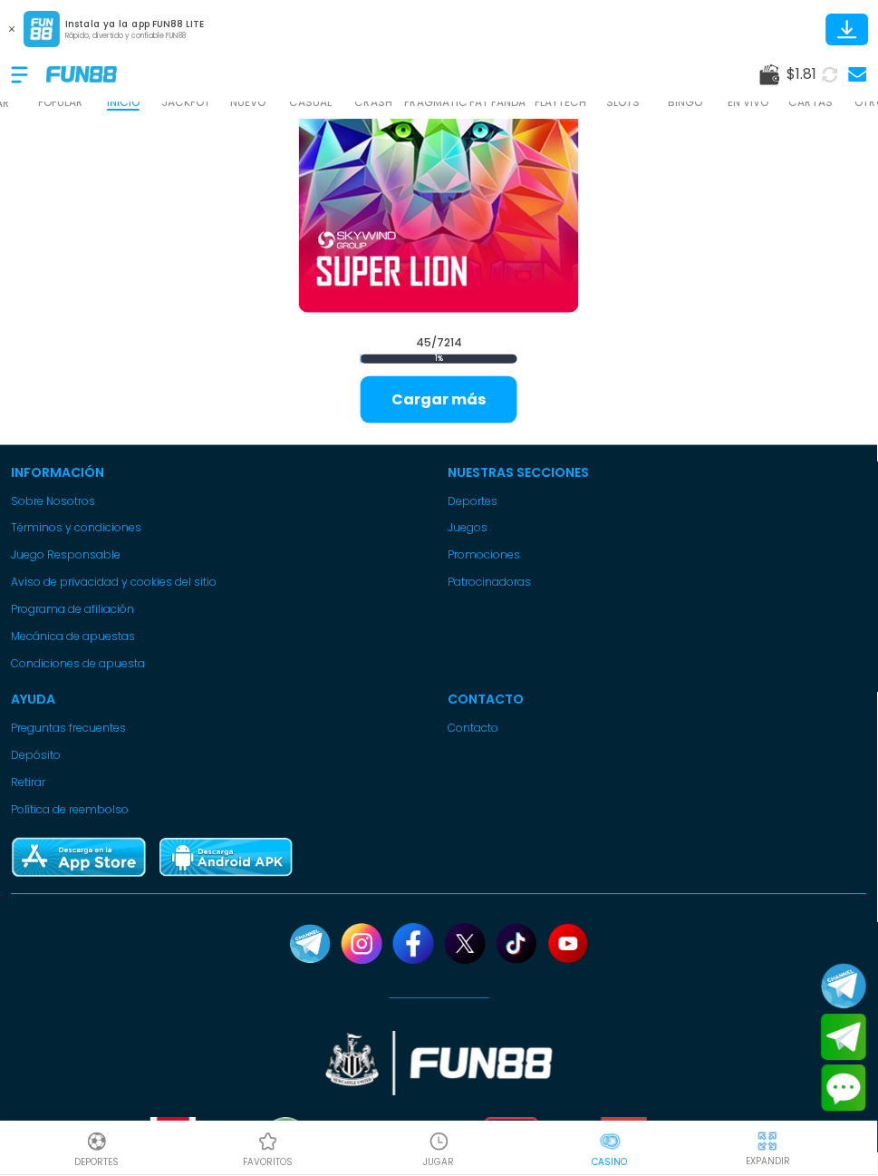
click at [452, 397] on button "Cargar más" at bounding box center [439, 399] width 157 height 47
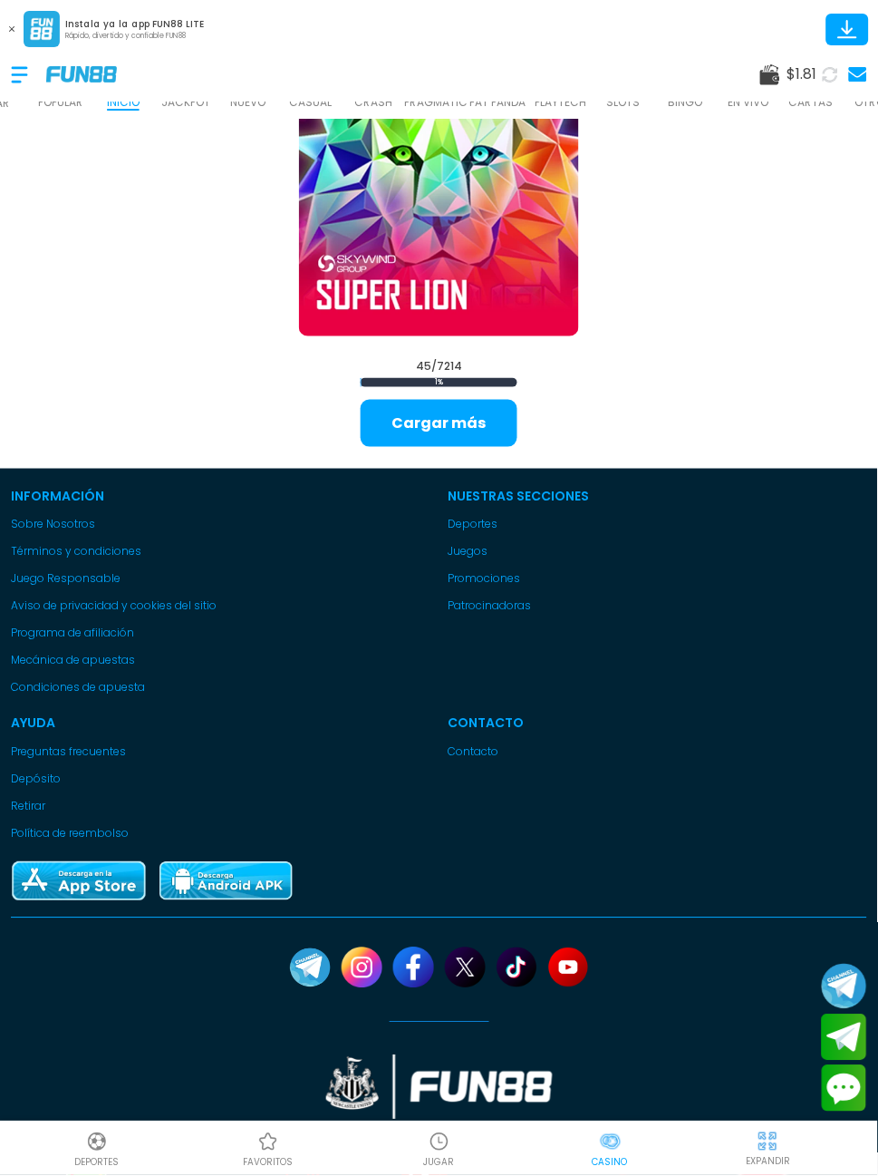
scroll to position [4800, 0]
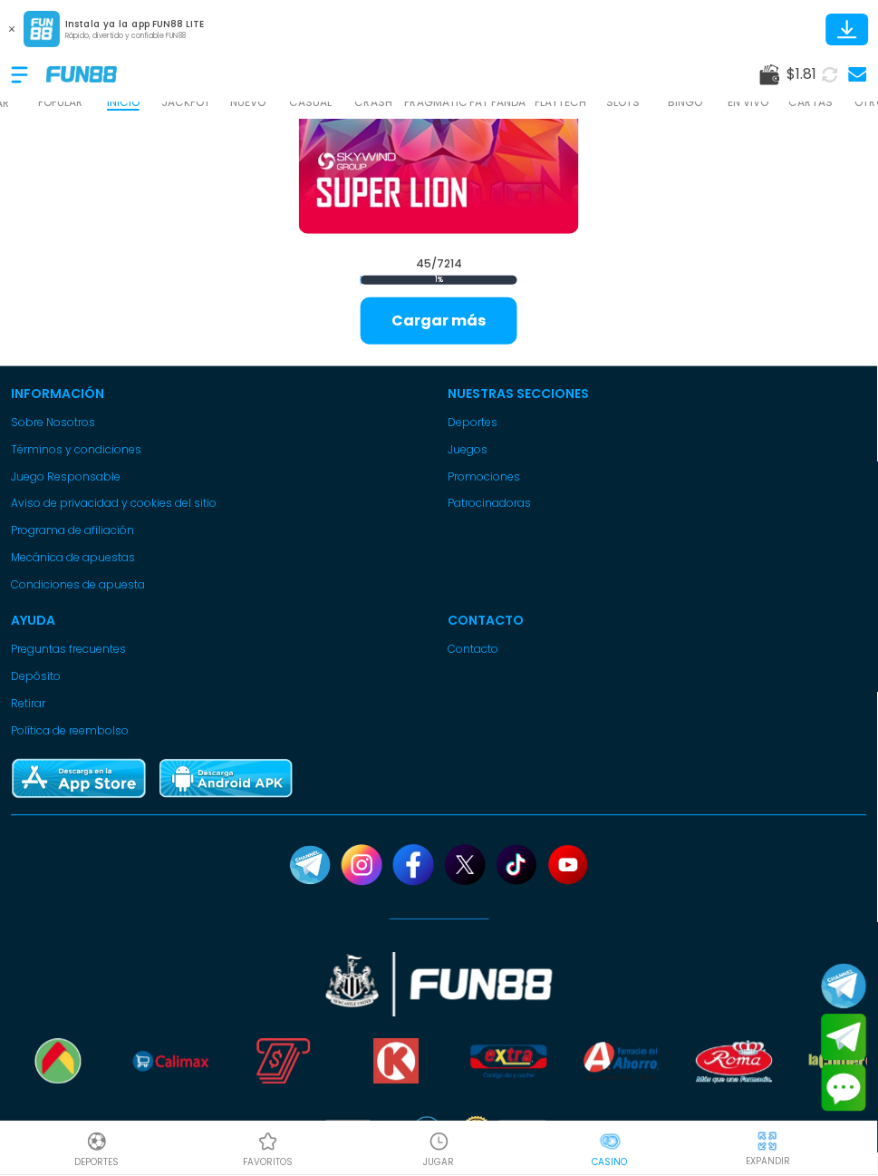
click at [451, 344] on button "Cargar más" at bounding box center [439, 320] width 157 height 47
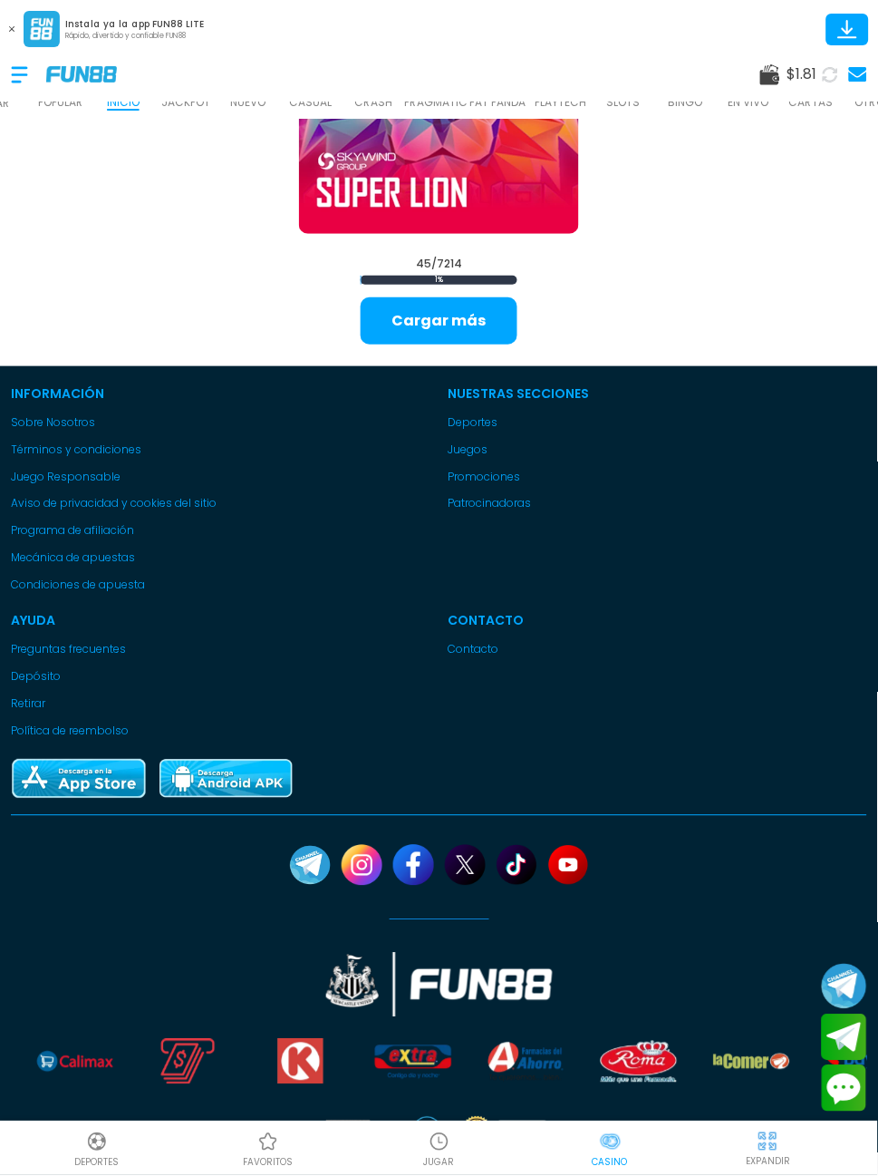
click at [467, 304] on button "Cargar más" at bounding box center [439, 320] width 157 height 47
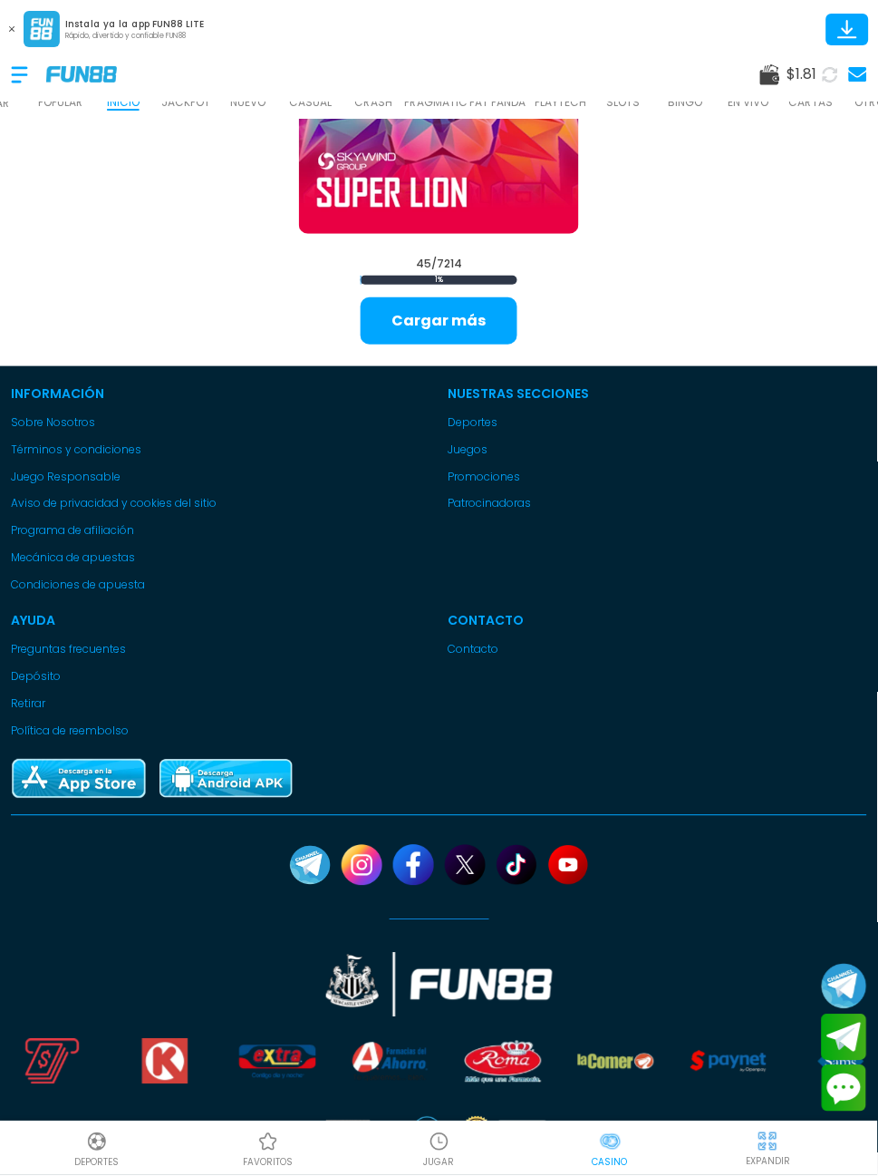
click at [454, 307] on button "Cargar más" at bounding box center [439, 320] width 157 height 47
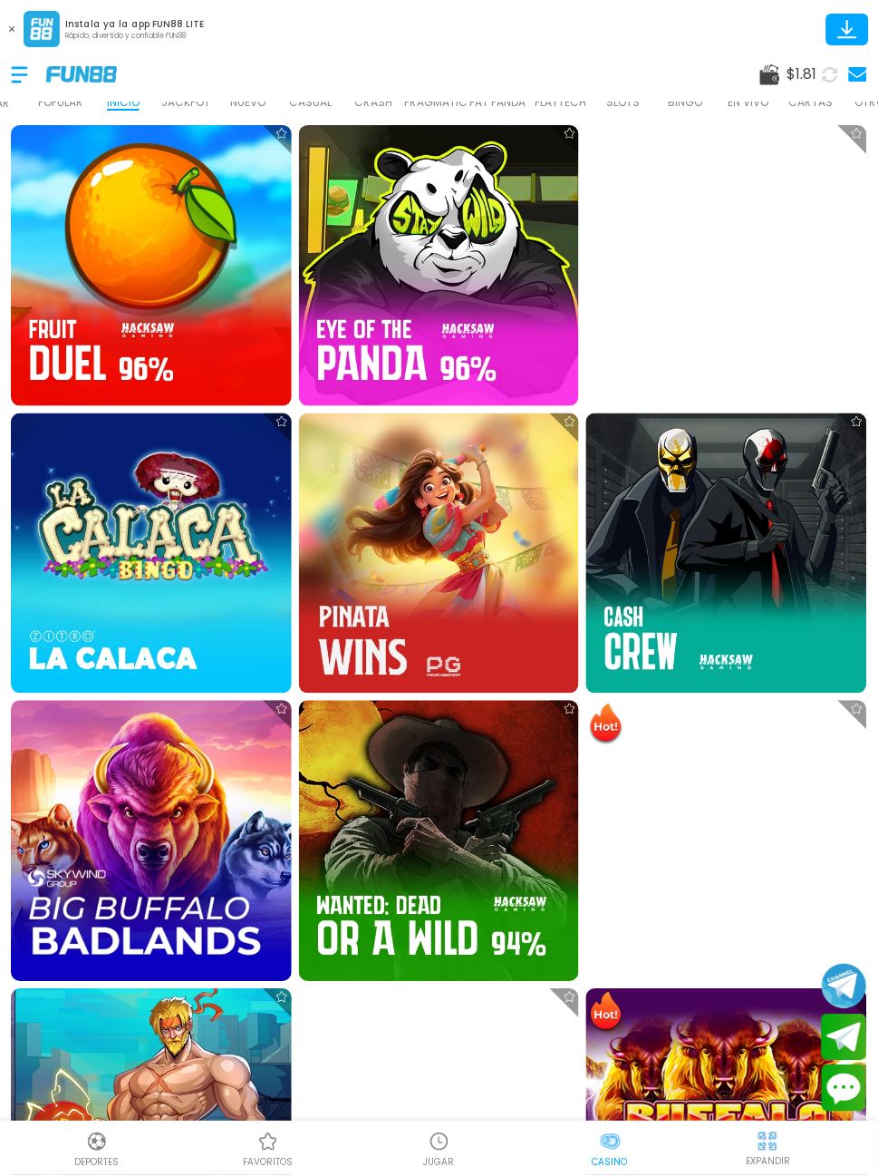
scroll to position [2892, 0]
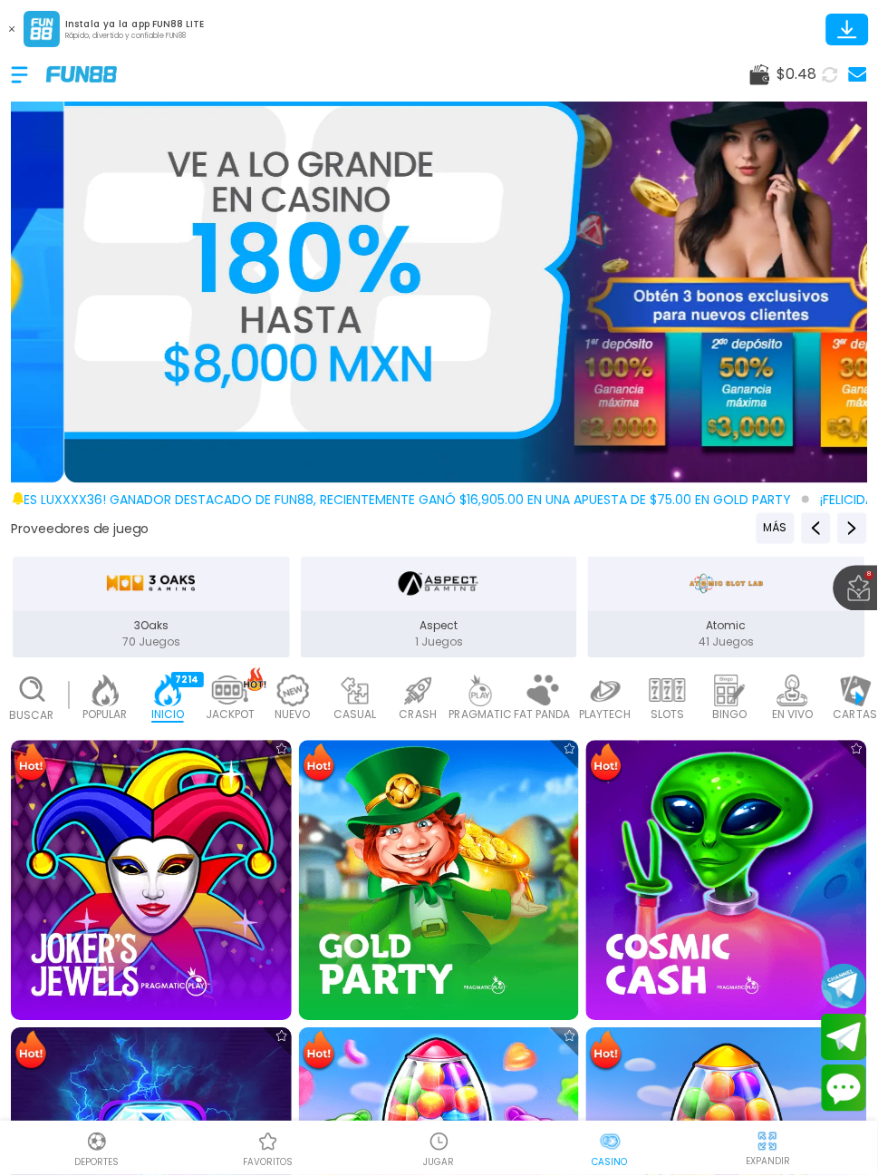
scroll to position [0, 44]
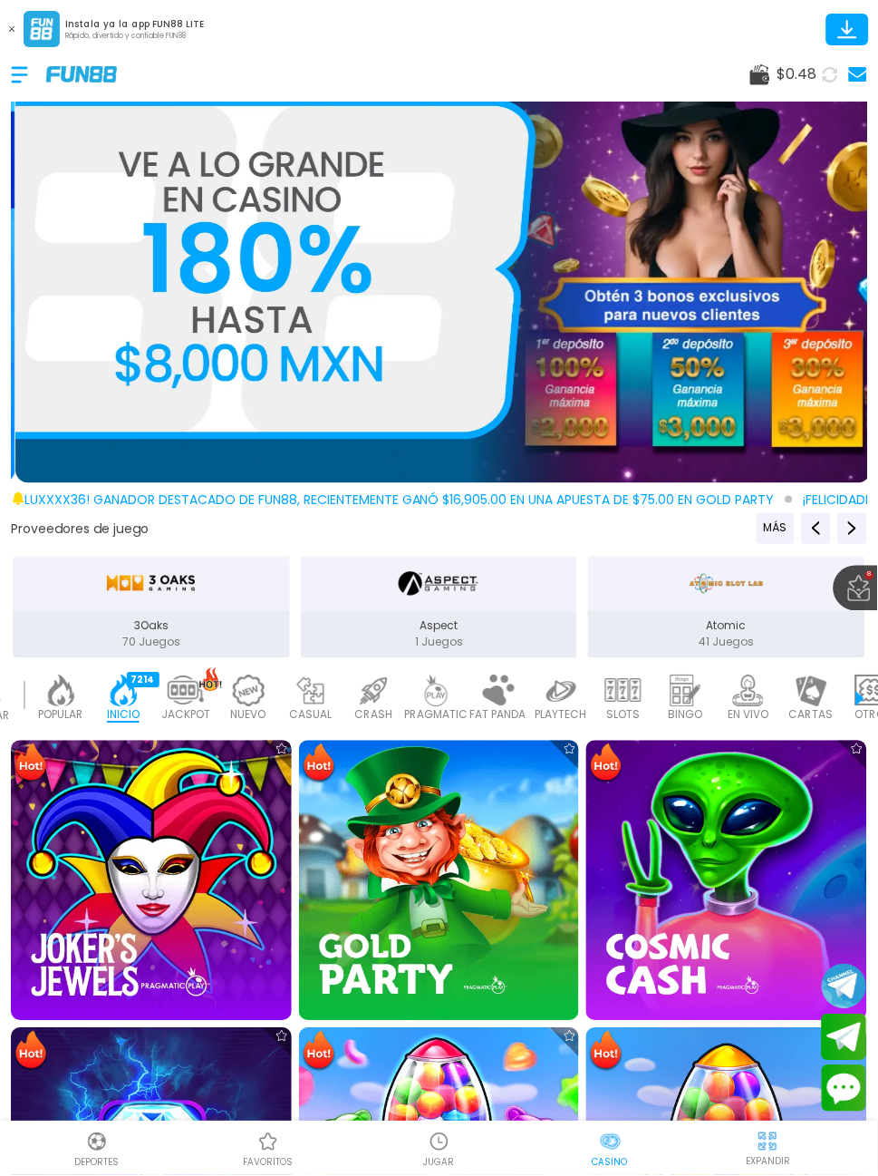
click at [829, 73] on icon at bounding box center [830, 73] width 17 height 17
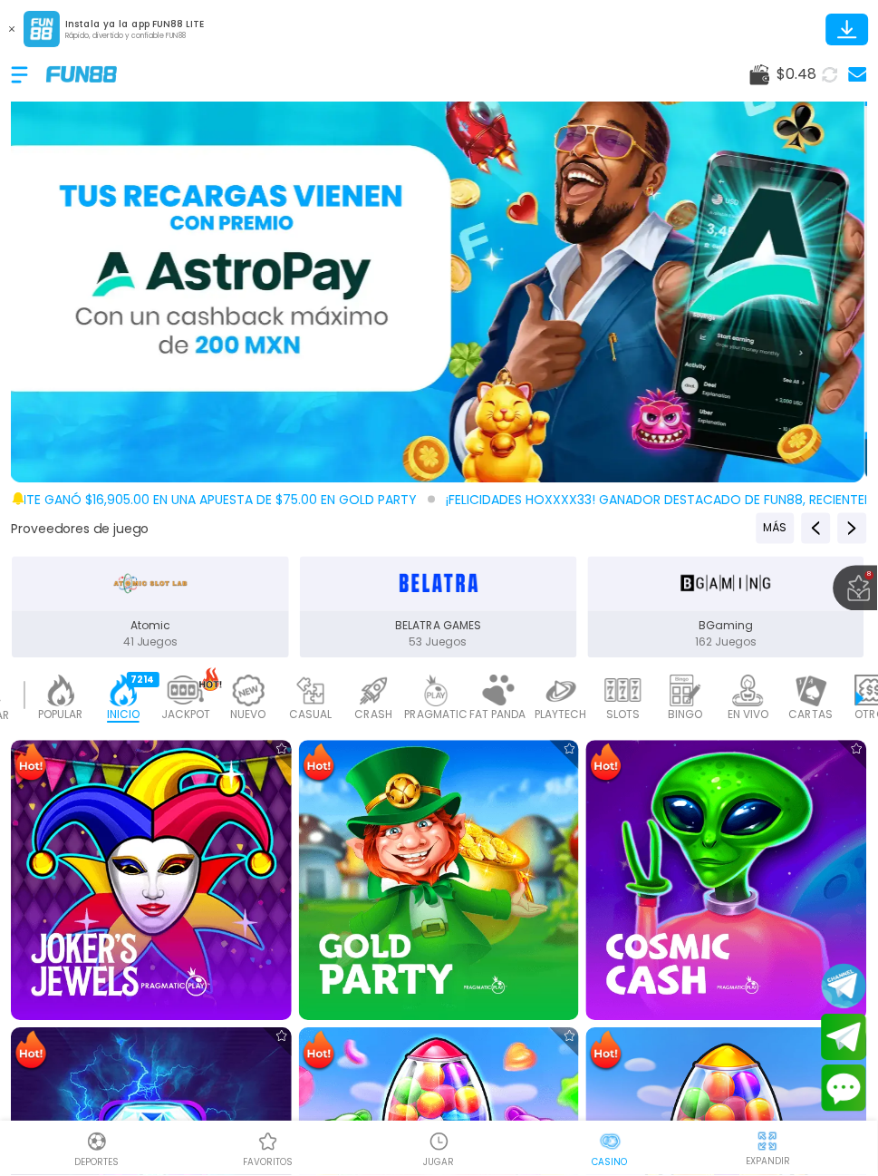
click at [15, 89] on div at bounding box center [28, 74] width 35 height 53
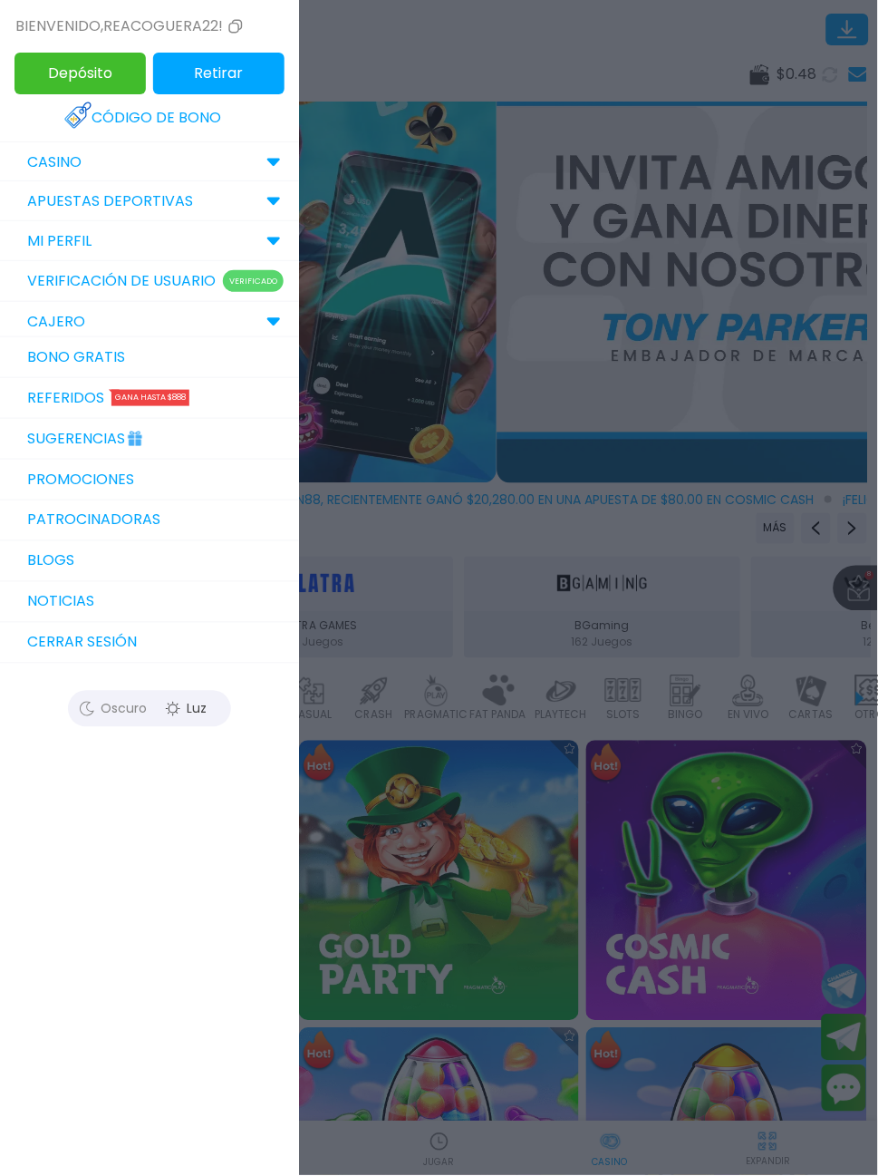
click at [114, 353] on link "Bono Gratis" at bounding box center [149, 357] width 299 height 41
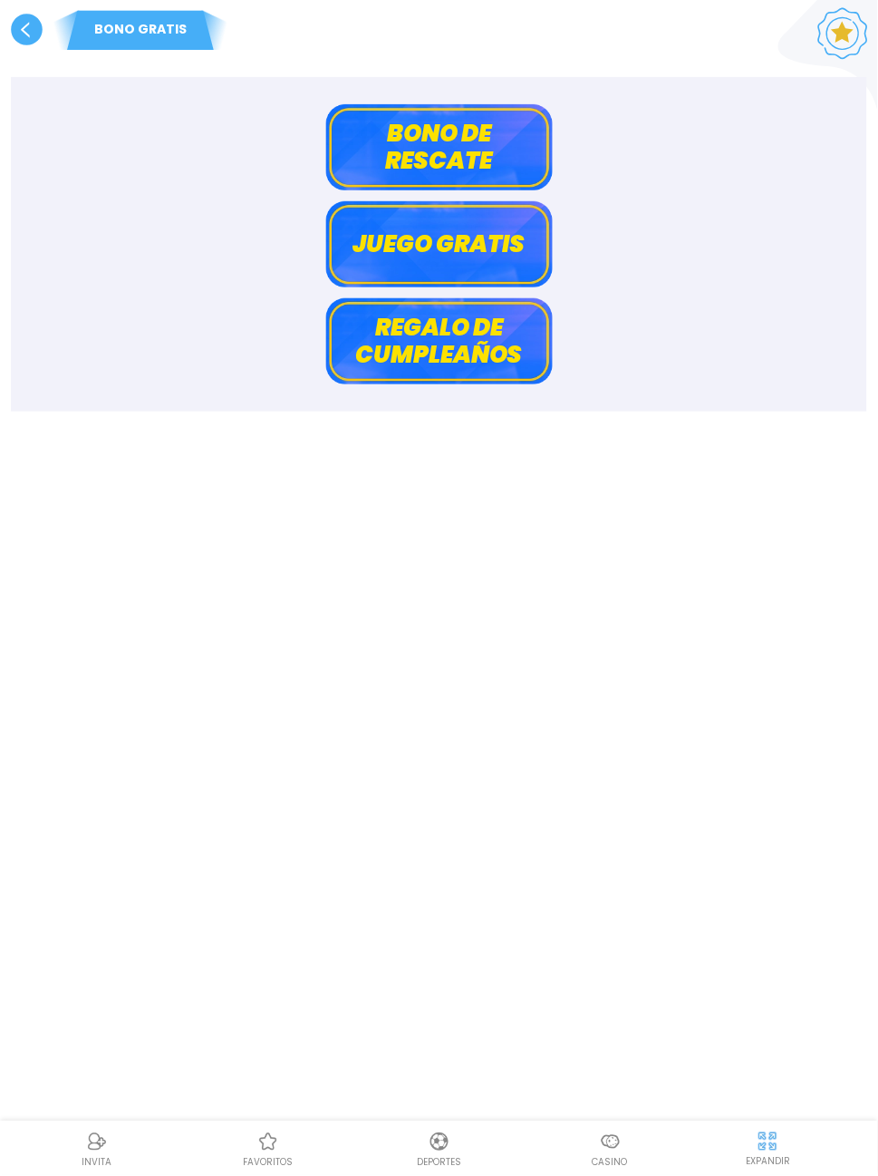
click at [478, 159] on button "Bono de rescate" at bounding box center [439, 147] width 227 height 86
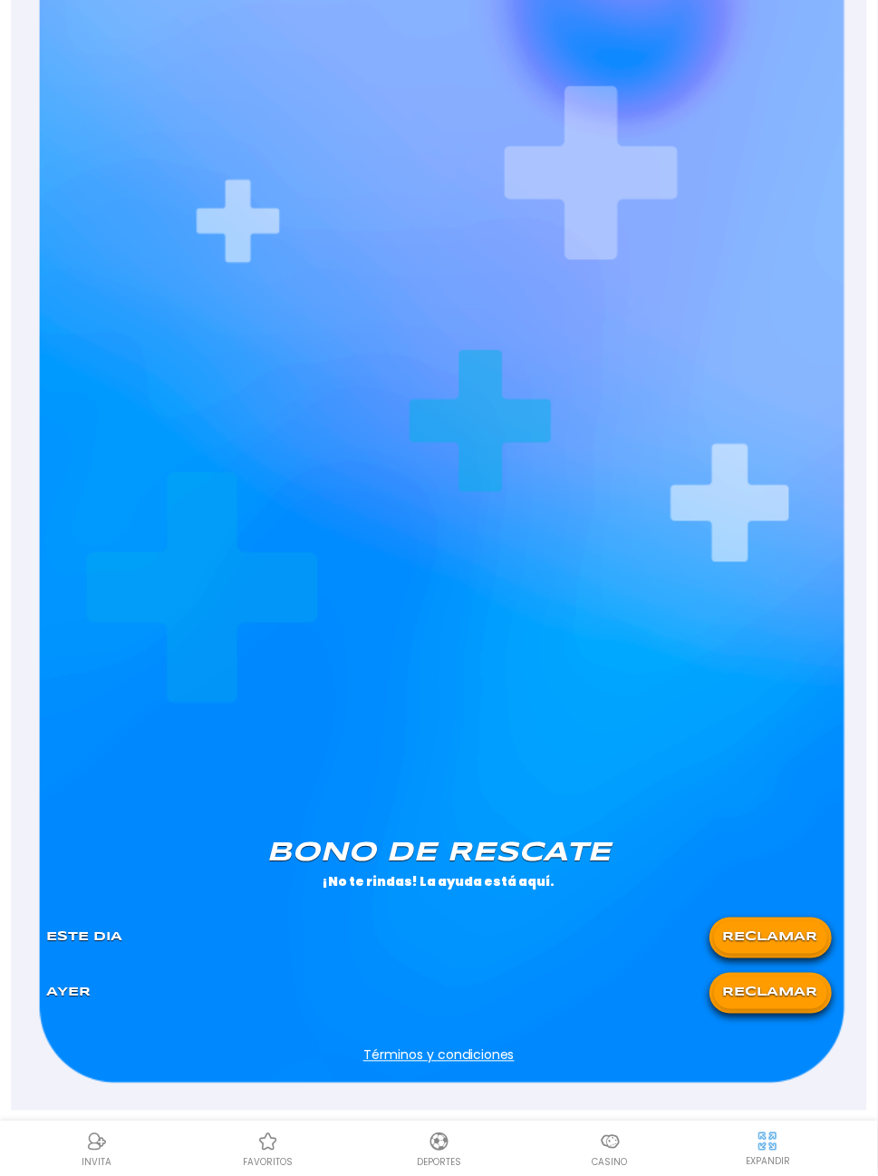
scroll to position [645, 0]
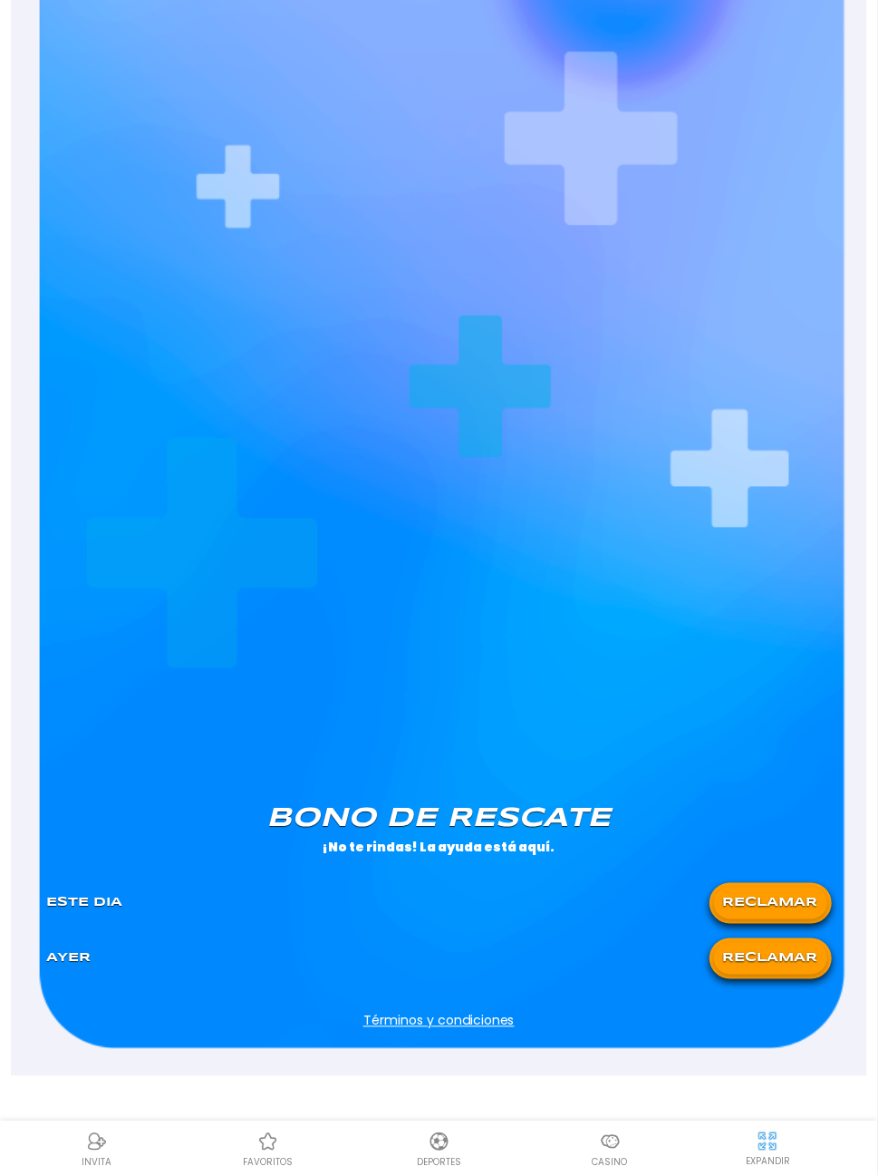
click at [794, 901] on button "RECLAMAR" at bounding box center [770, 903] width 113 height 32
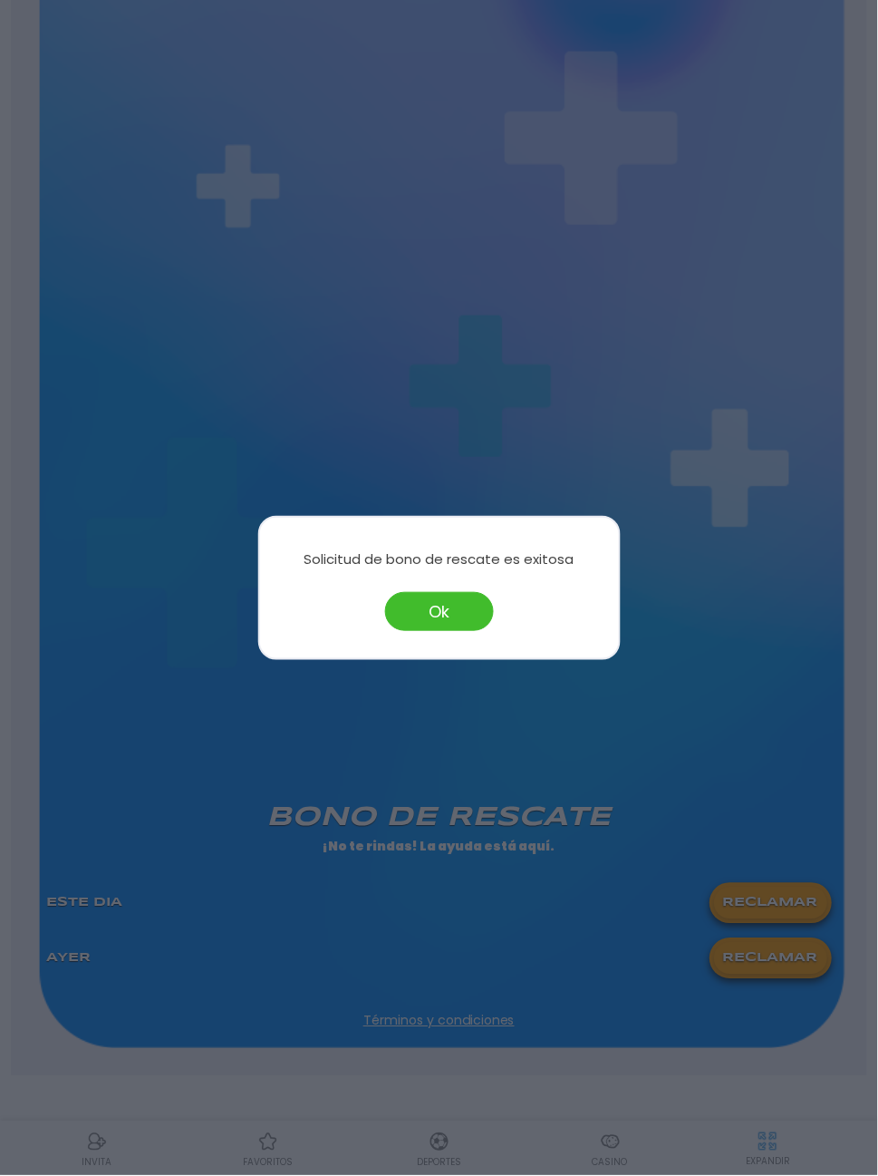
click at [472, 601] on button "Ok" at bounding box center [439, 611] width 109 height 39
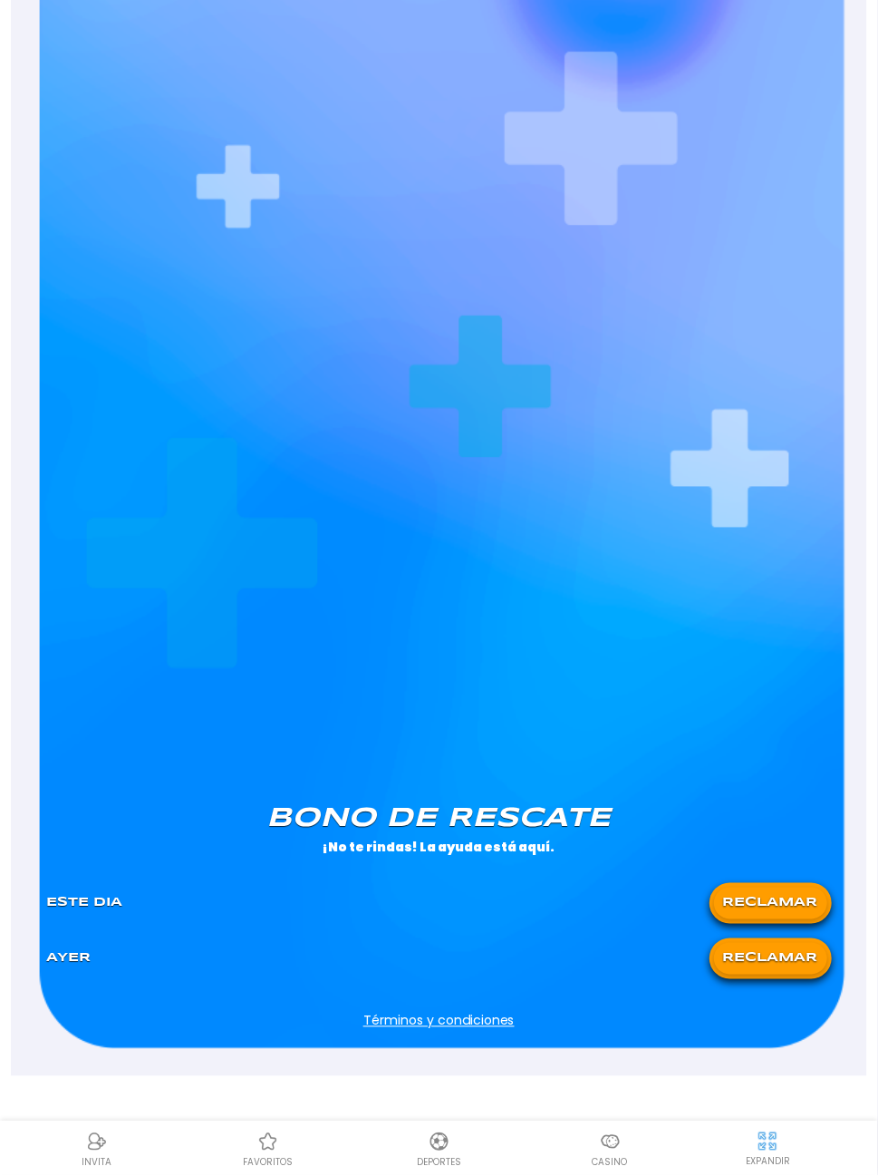
click at [607, 1150] on img at bounding box center [611, 1142] width 22 height 22
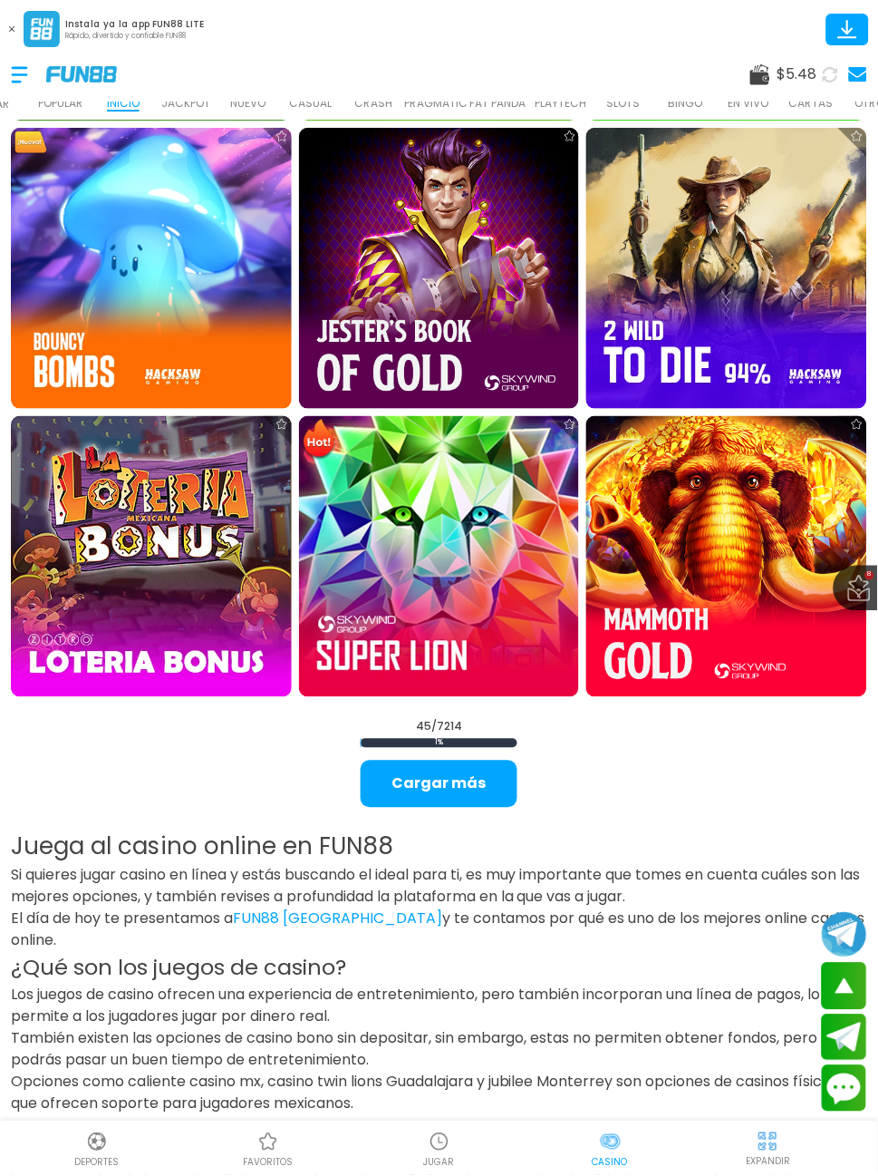
scroll to position [4359, 0]
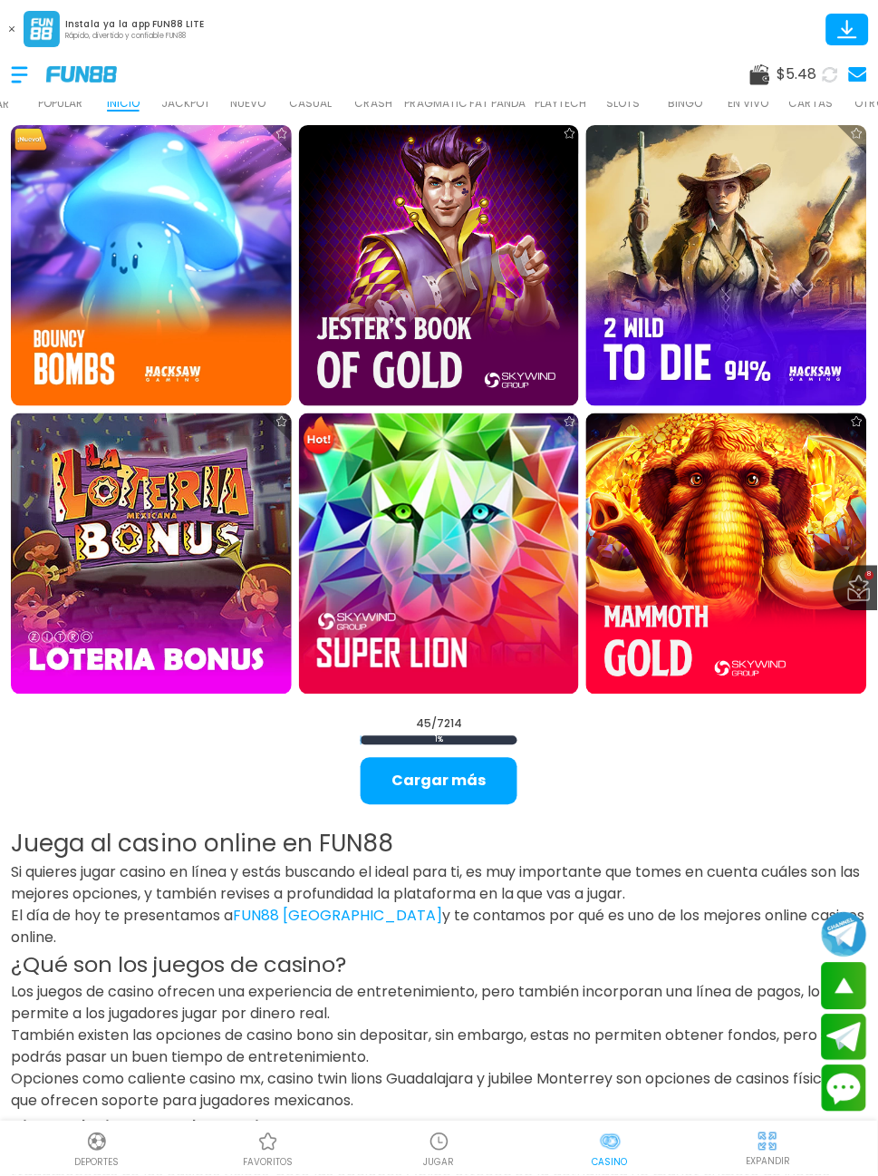
click at [475, 761] on button "Cargar más" at bounding box center [439, 781] width 157 height 47
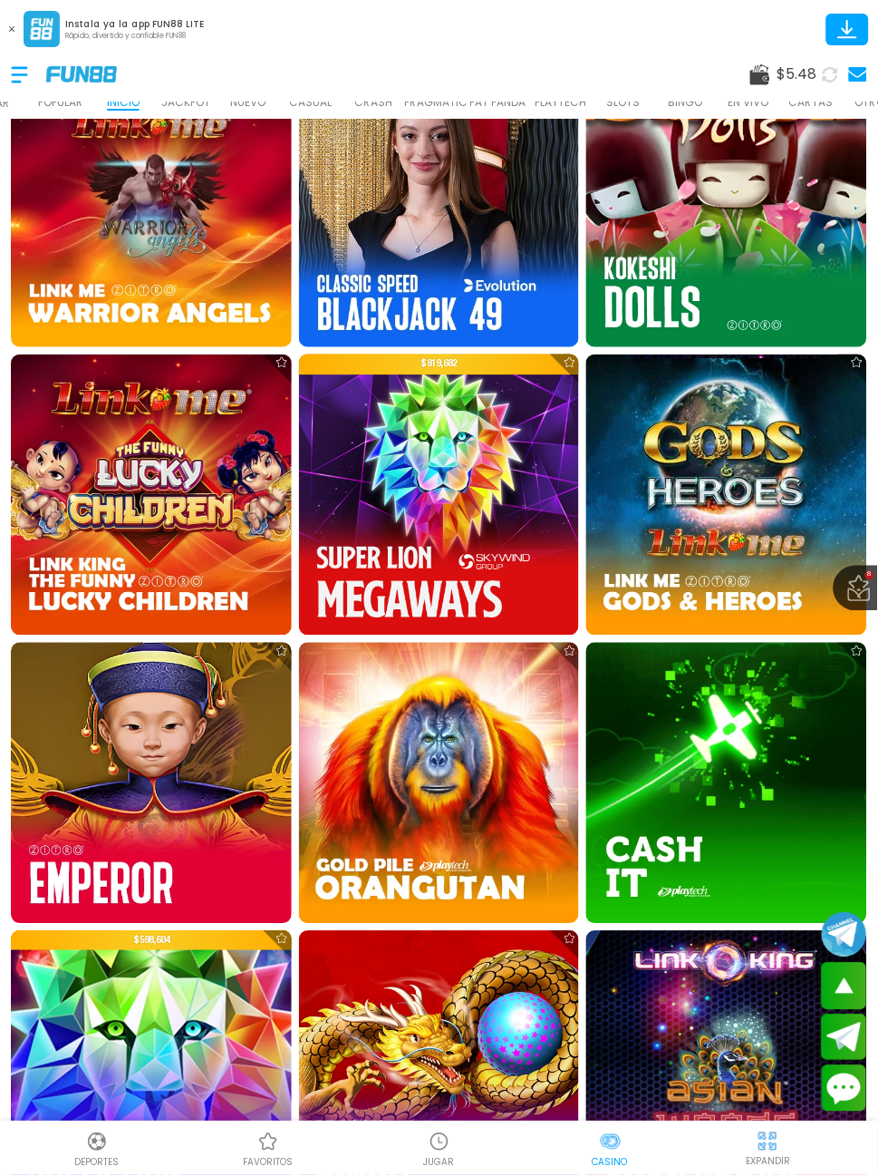
scroll to position [7637, 0]
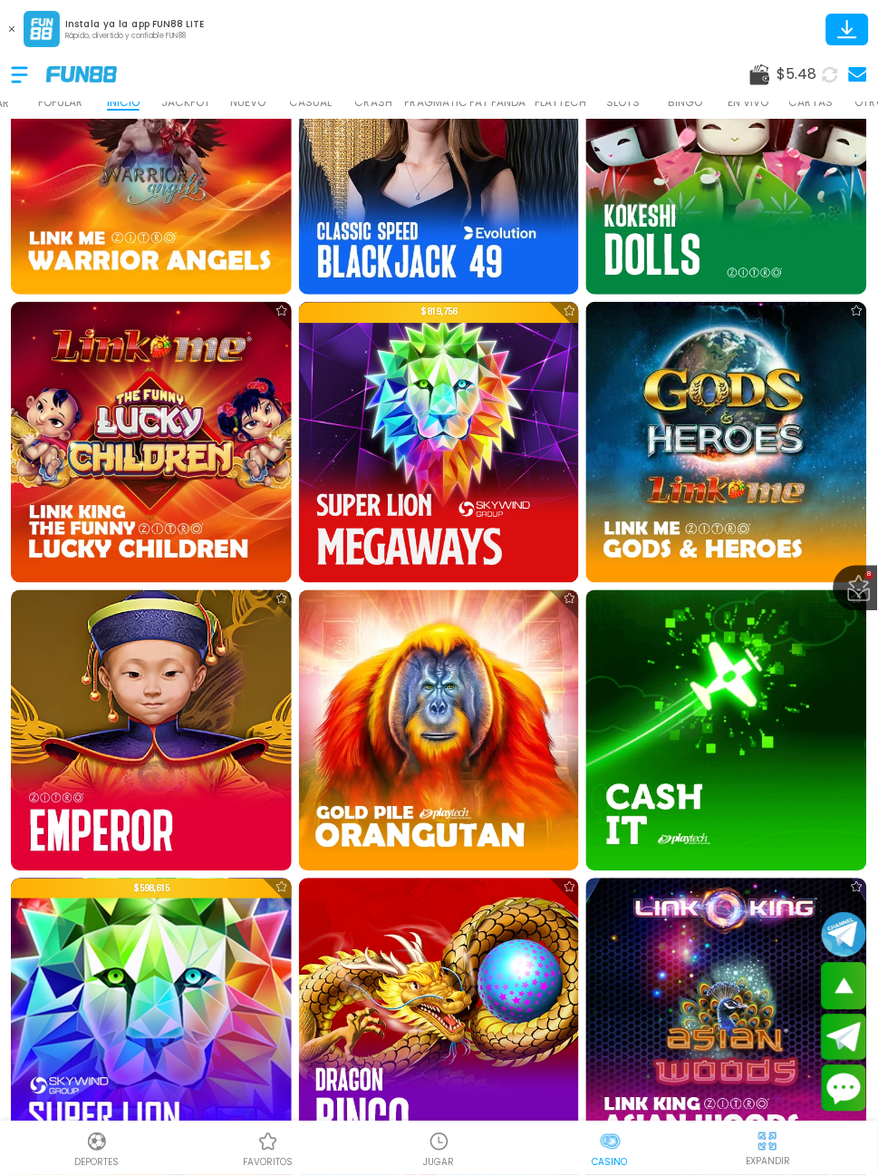
click at [112, 509] on img at bounding box center [151, 442] width 281 height 281
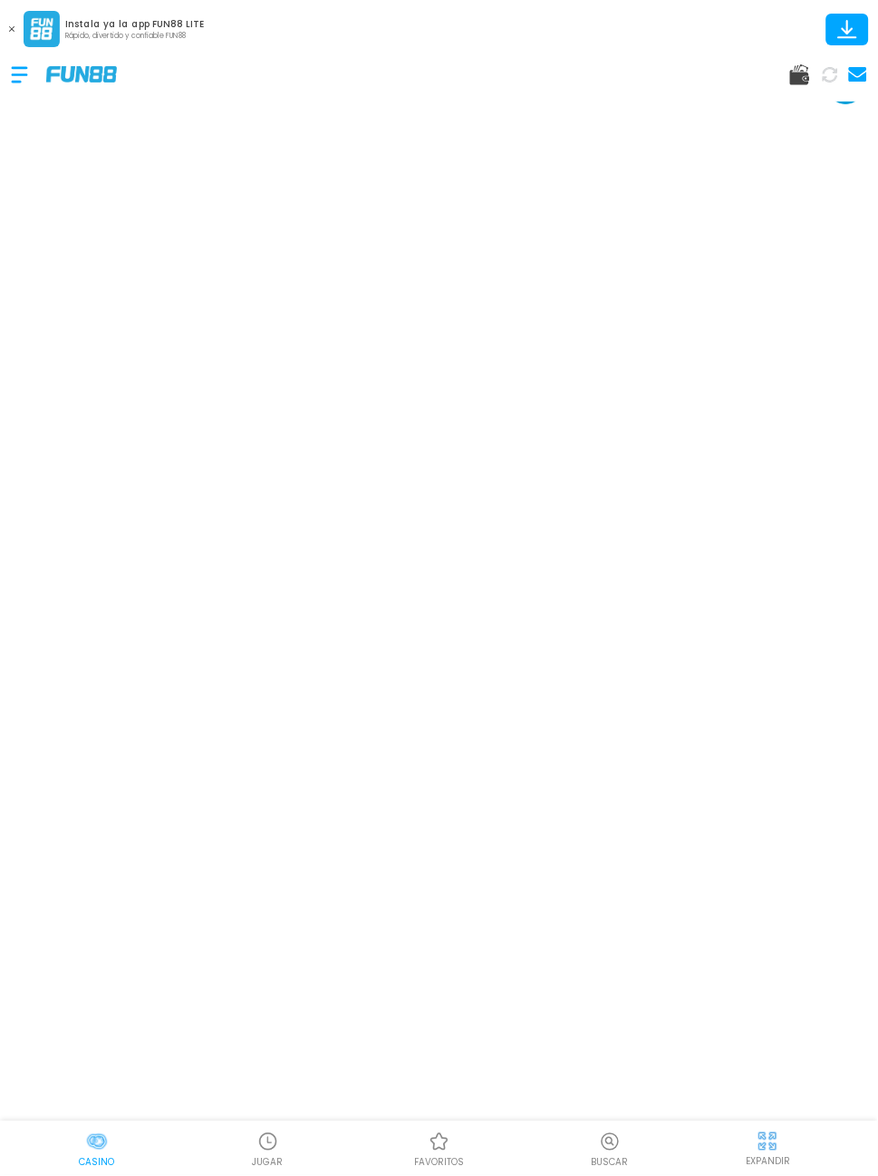
click at [64, 1155] on div "Casino" at bounding box center [96, 1149] width 171 height 41
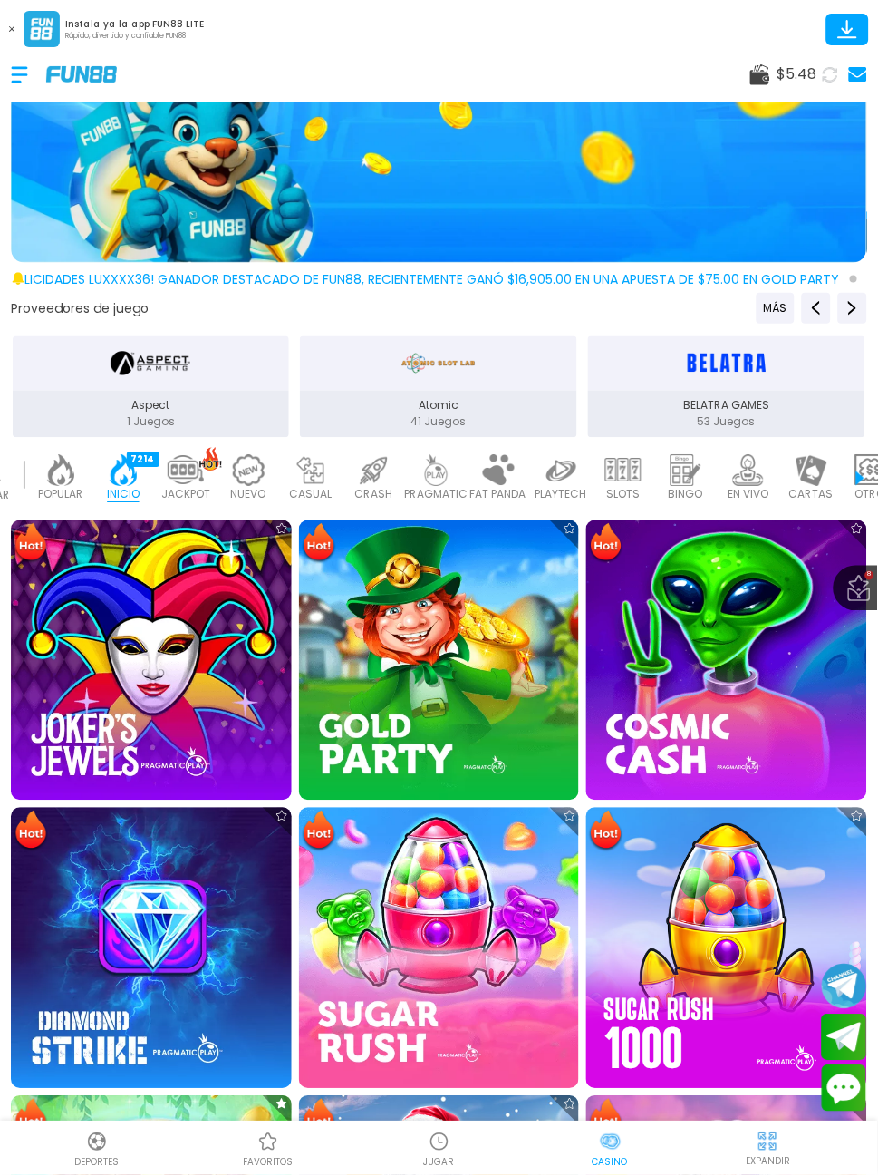
scroll to position [267, 0]
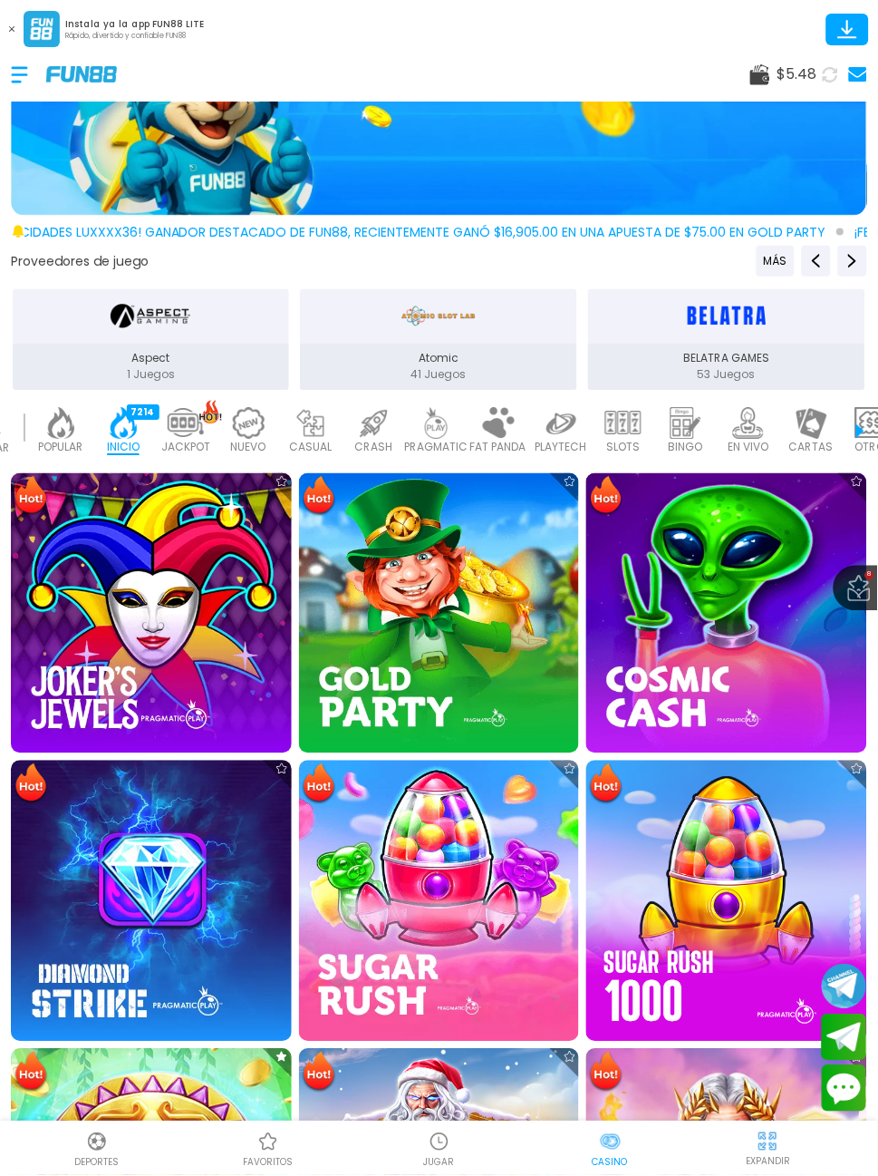
click at [475, 858] on img at bounding box center [439, 901] width 281 height 281
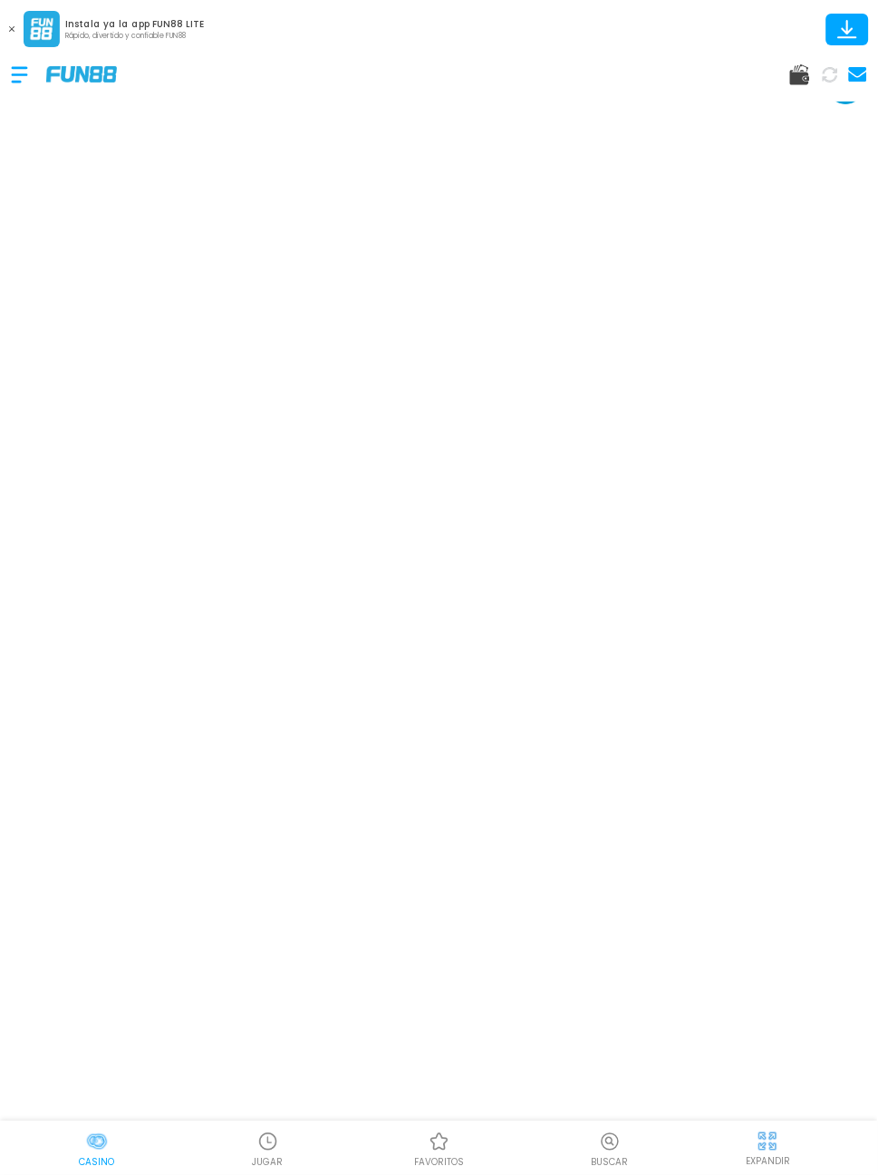
click at [91, 1165] on p "Casino" at bounding box center [96, 1163] width 35 height 14
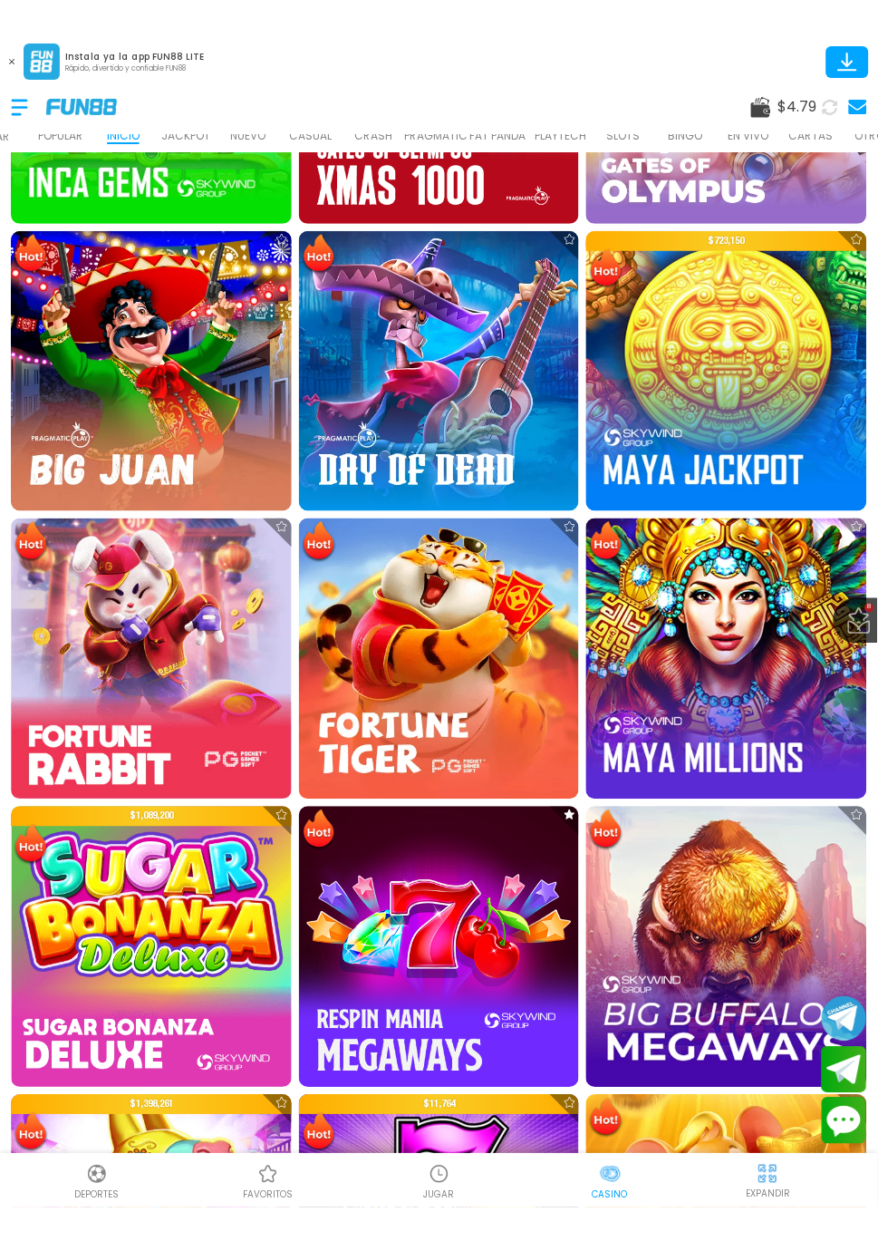
scroll to position [1411, 0]
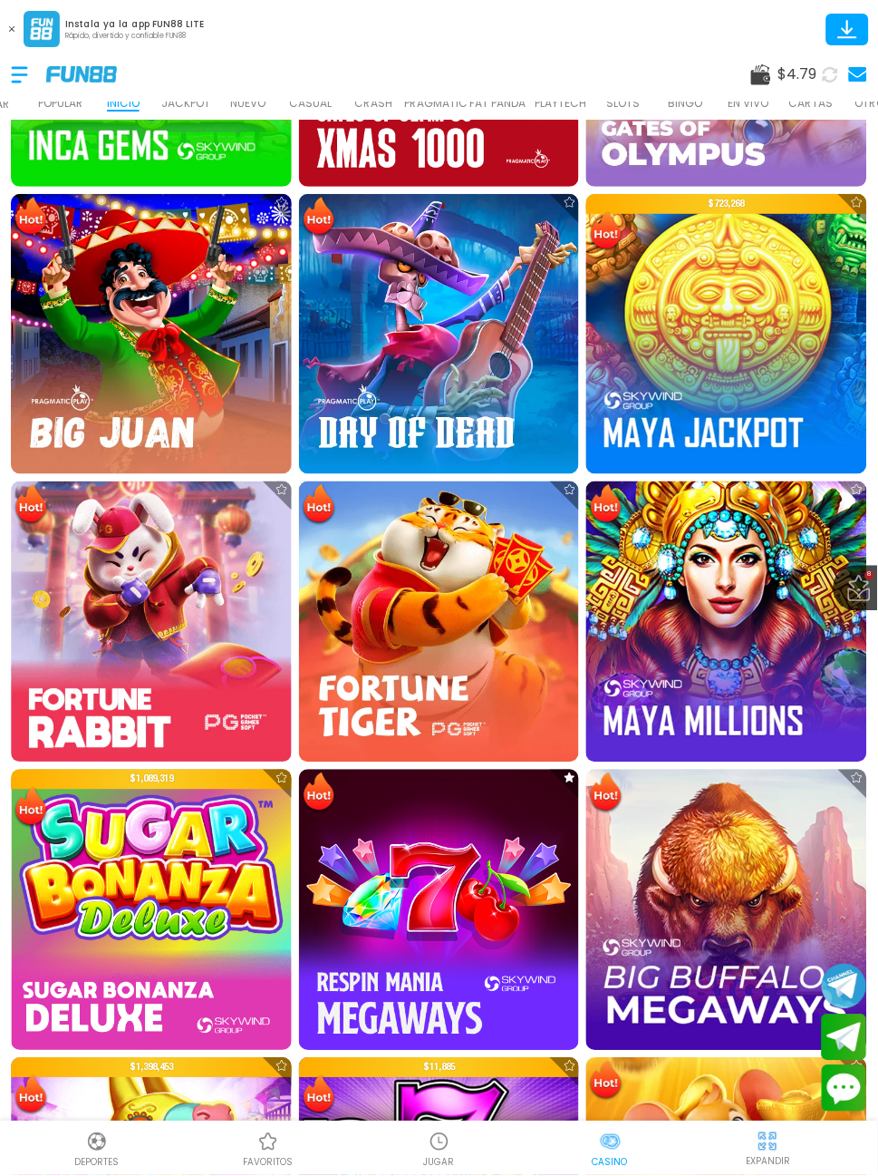
click at [152, 867] on img at bounding box center [151, 910] width 281 height 281
